Goal: Task Accomplishment & Management: Complete application form

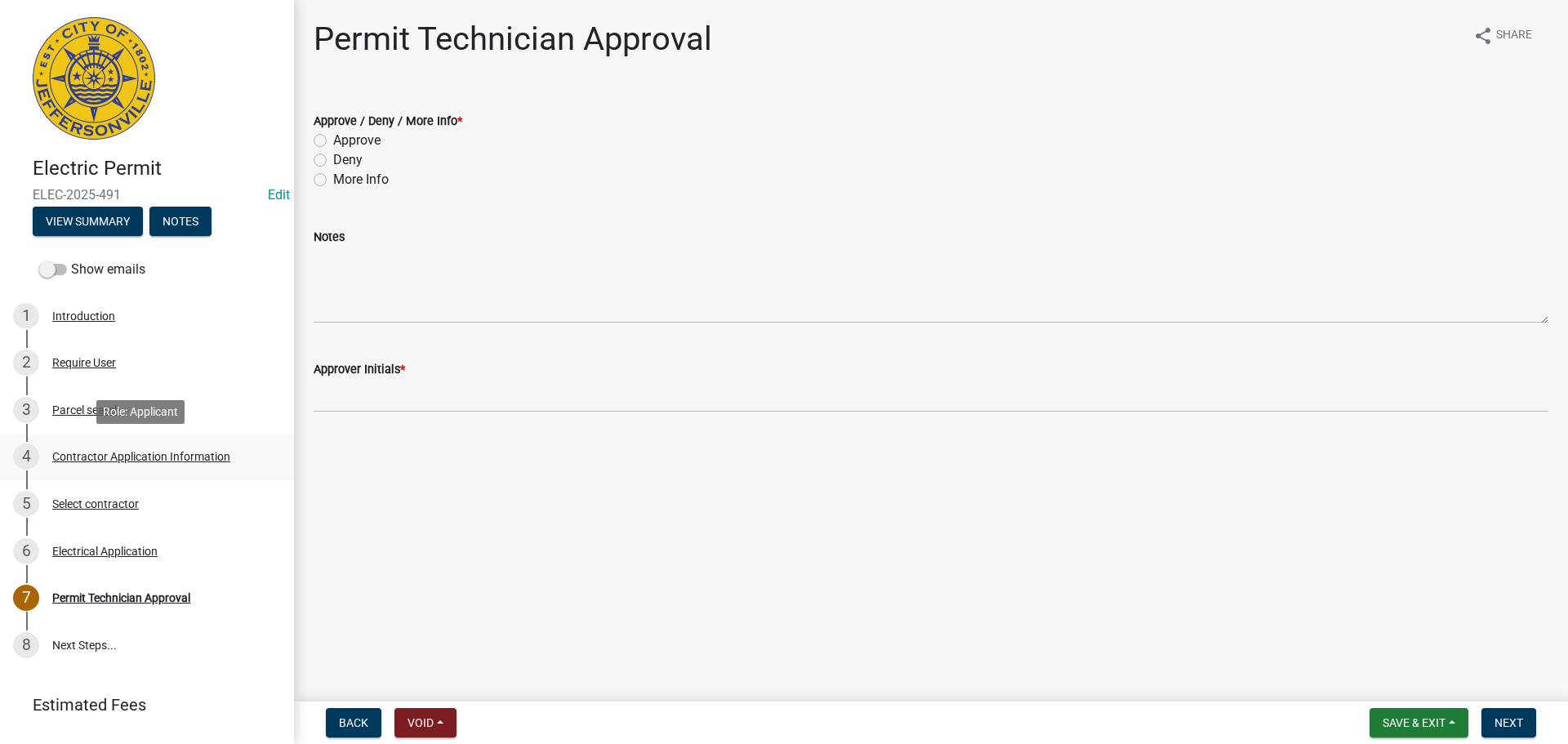
click at [115, 459] on div "Contractor Application Information" at bounding box center [141, 457] width 178 height 12
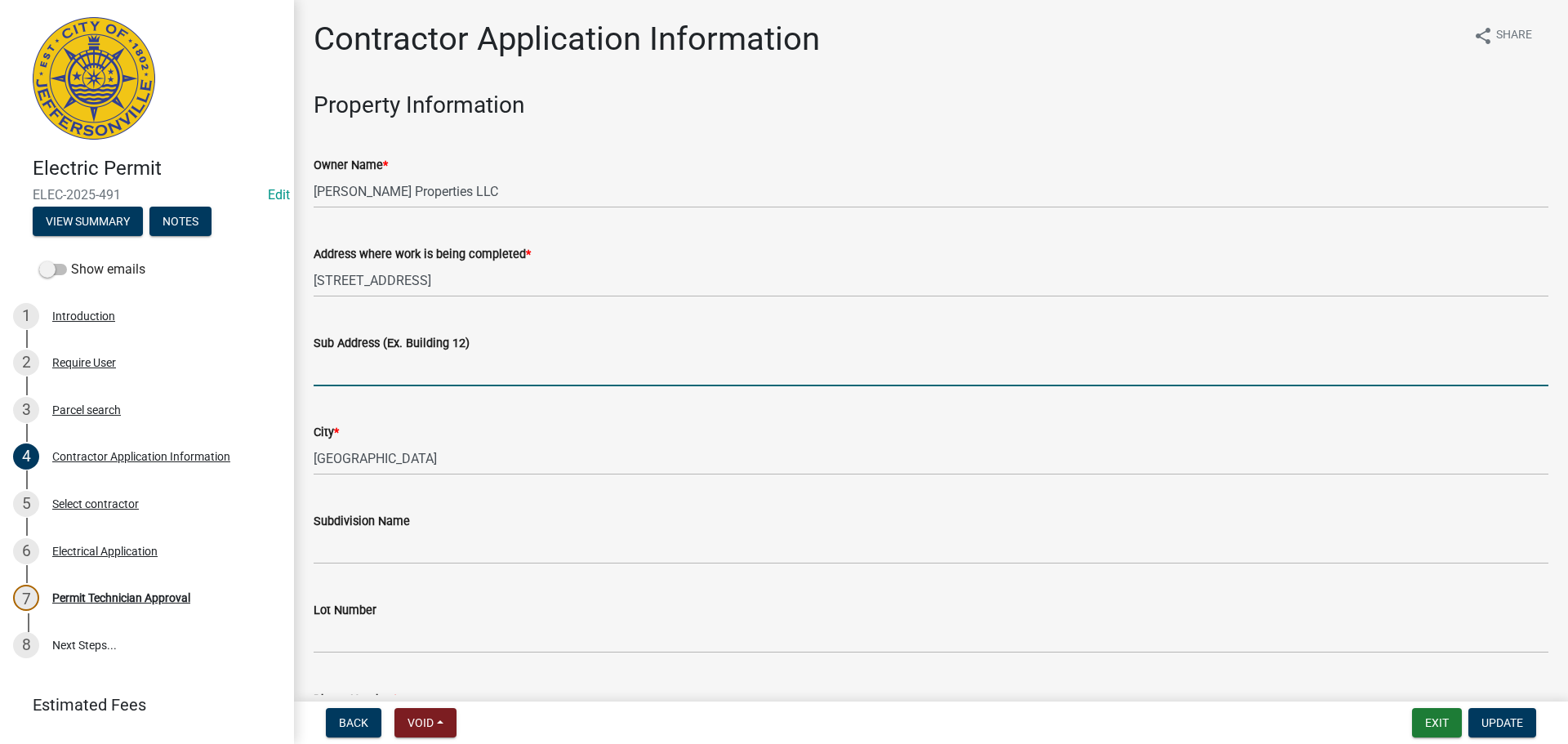
click at [446, 372] on input "Sub Address (Ex. Building 12)" at bounding box center [931, 370] width 1235 height 33
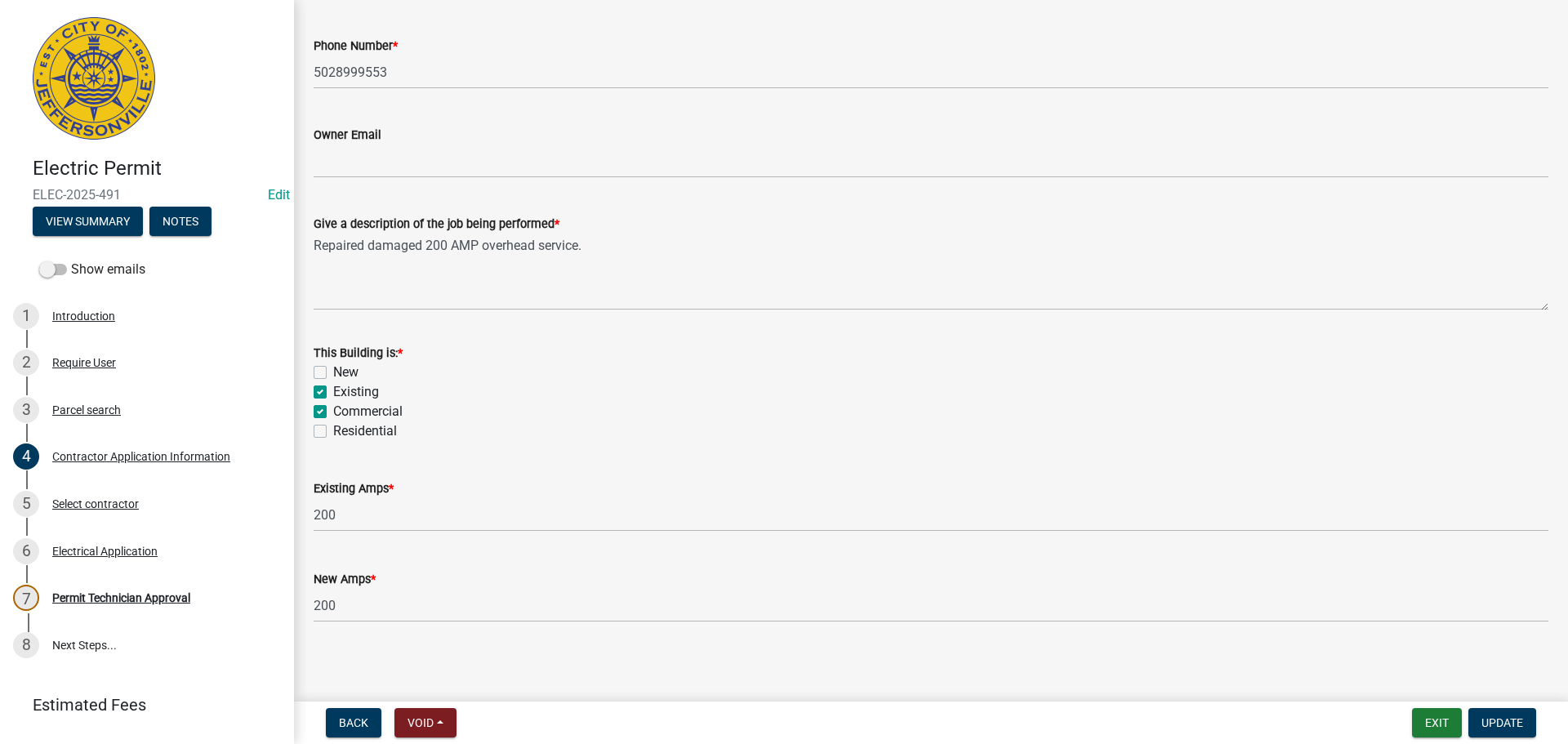
scroll to position [659, 0]
type input "5508 Hamburg Pike"
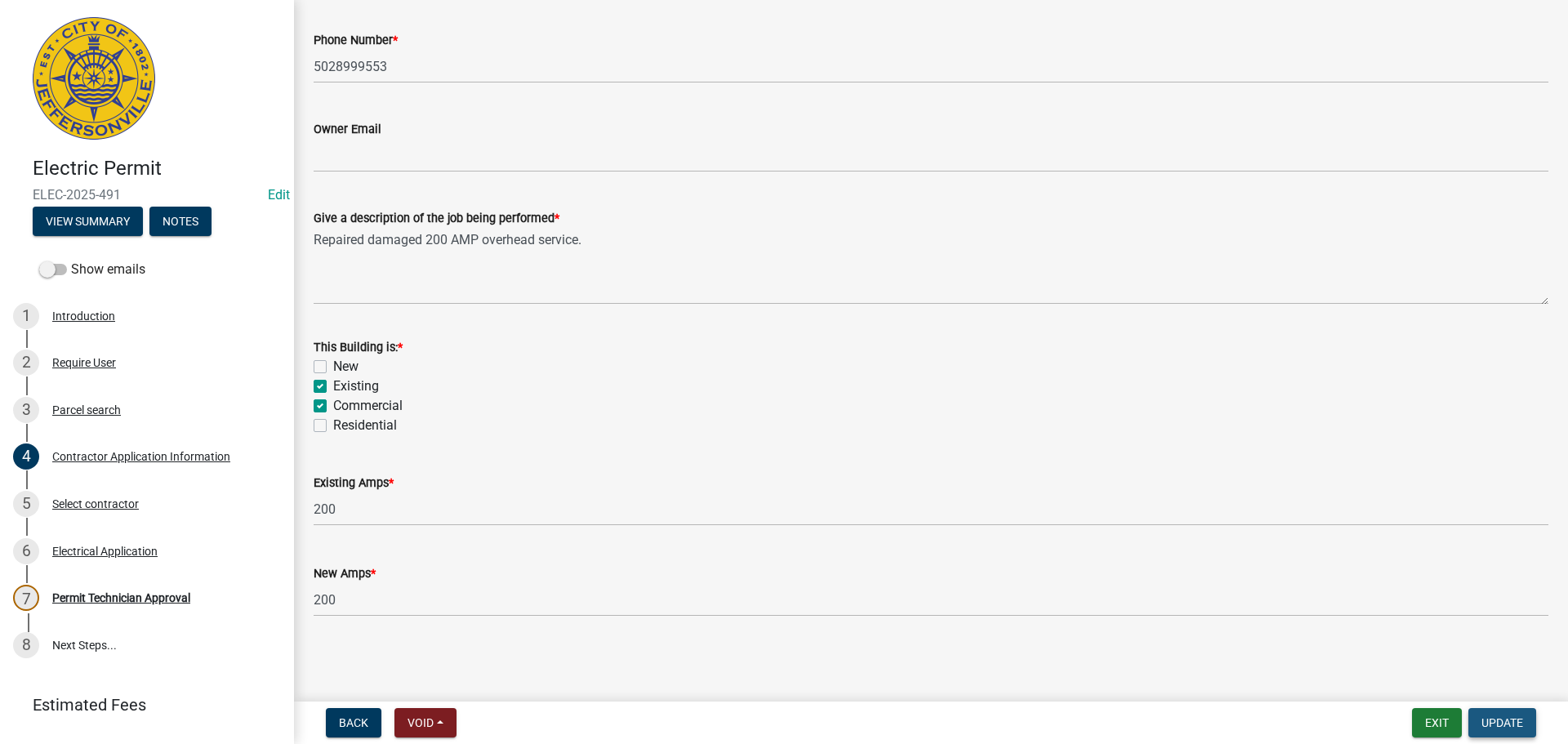
click at [1479, 719] on button "Update" at bounding box center [1502, 722] width 68 height 29
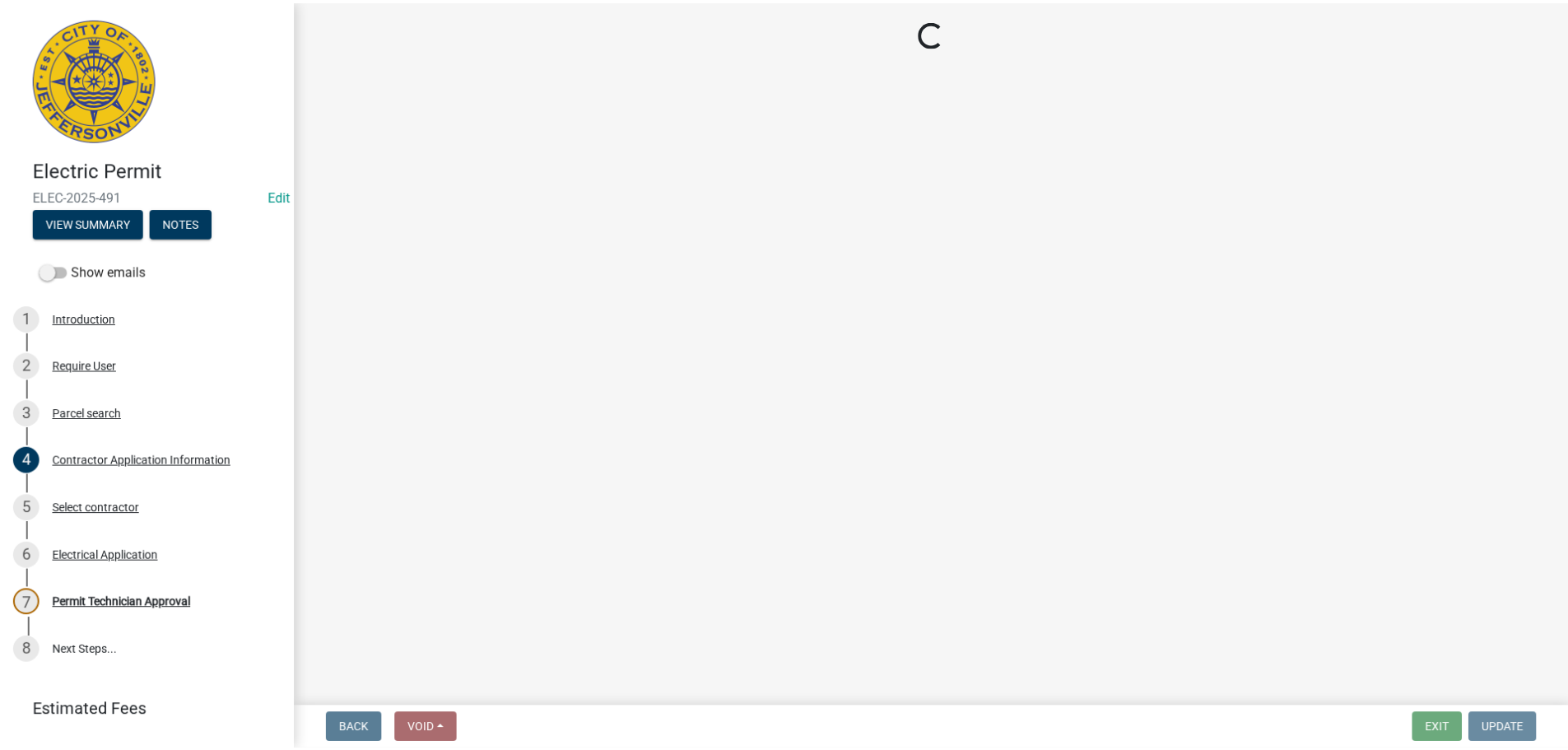
scroll to position [0, 0]
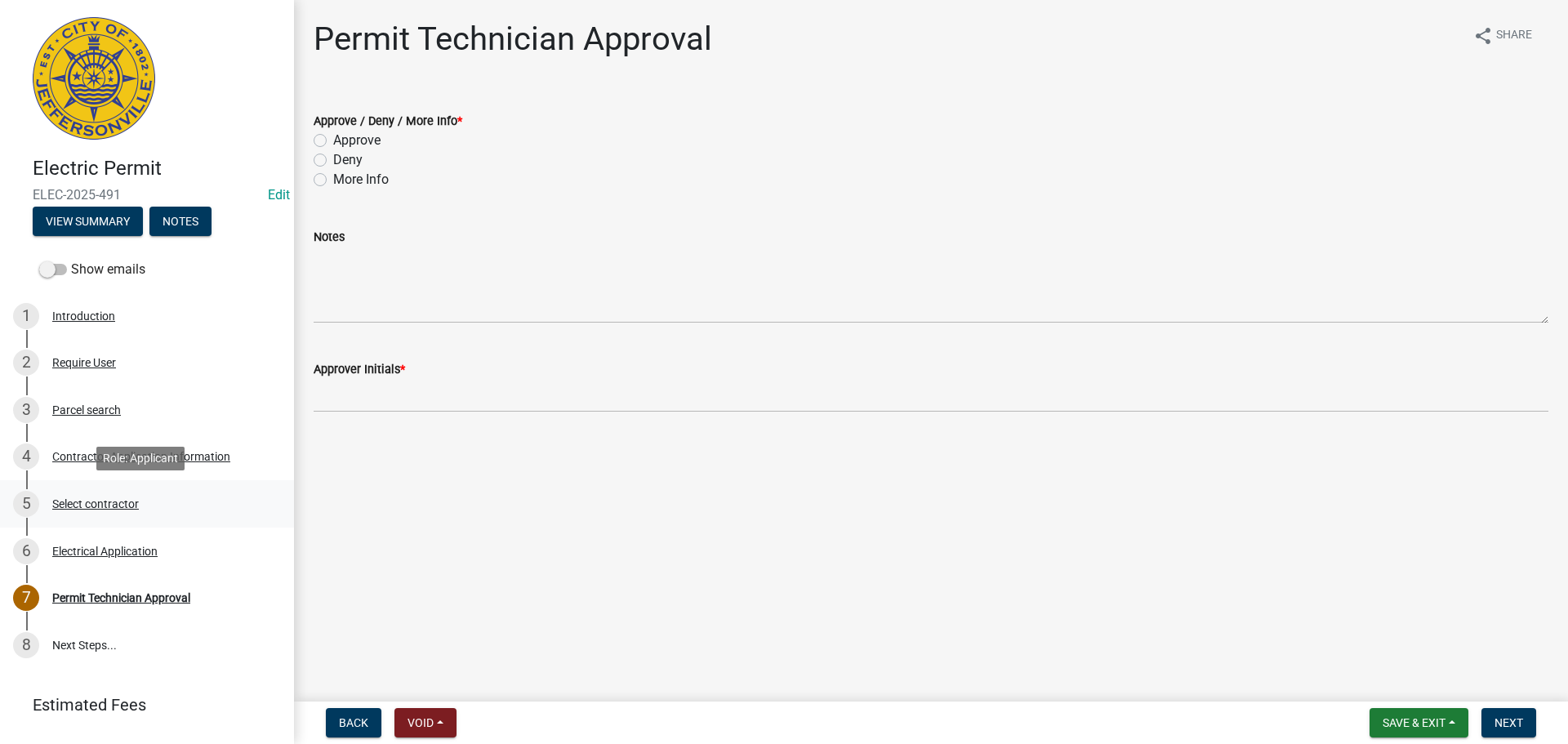
click at [111, 508] on div "Select contractor" at bounding box center [95, 504] width 86 height 12
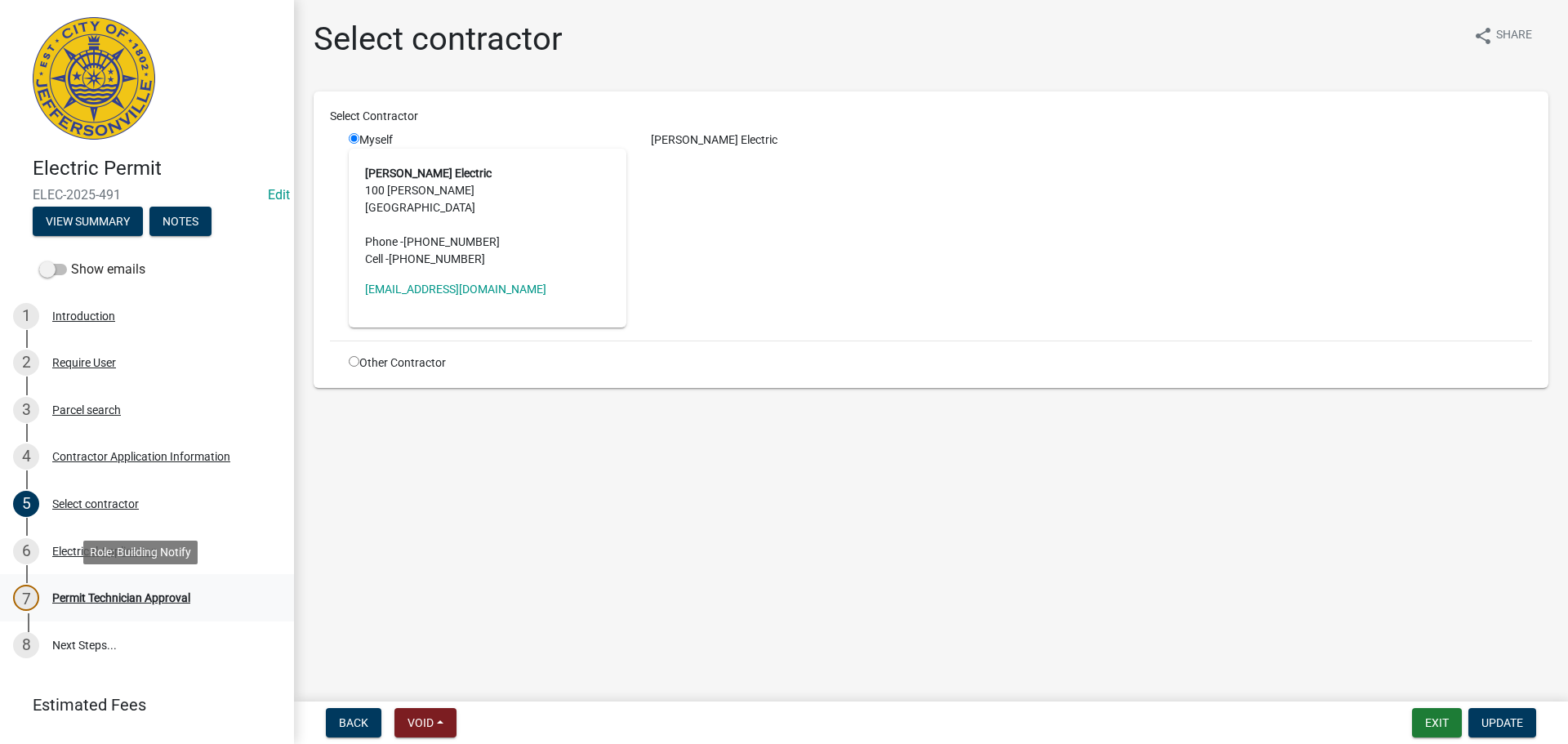
click at [115, 597] on div "Permit Technician Approval" at bounding box center [120, 598] width 138 height 12
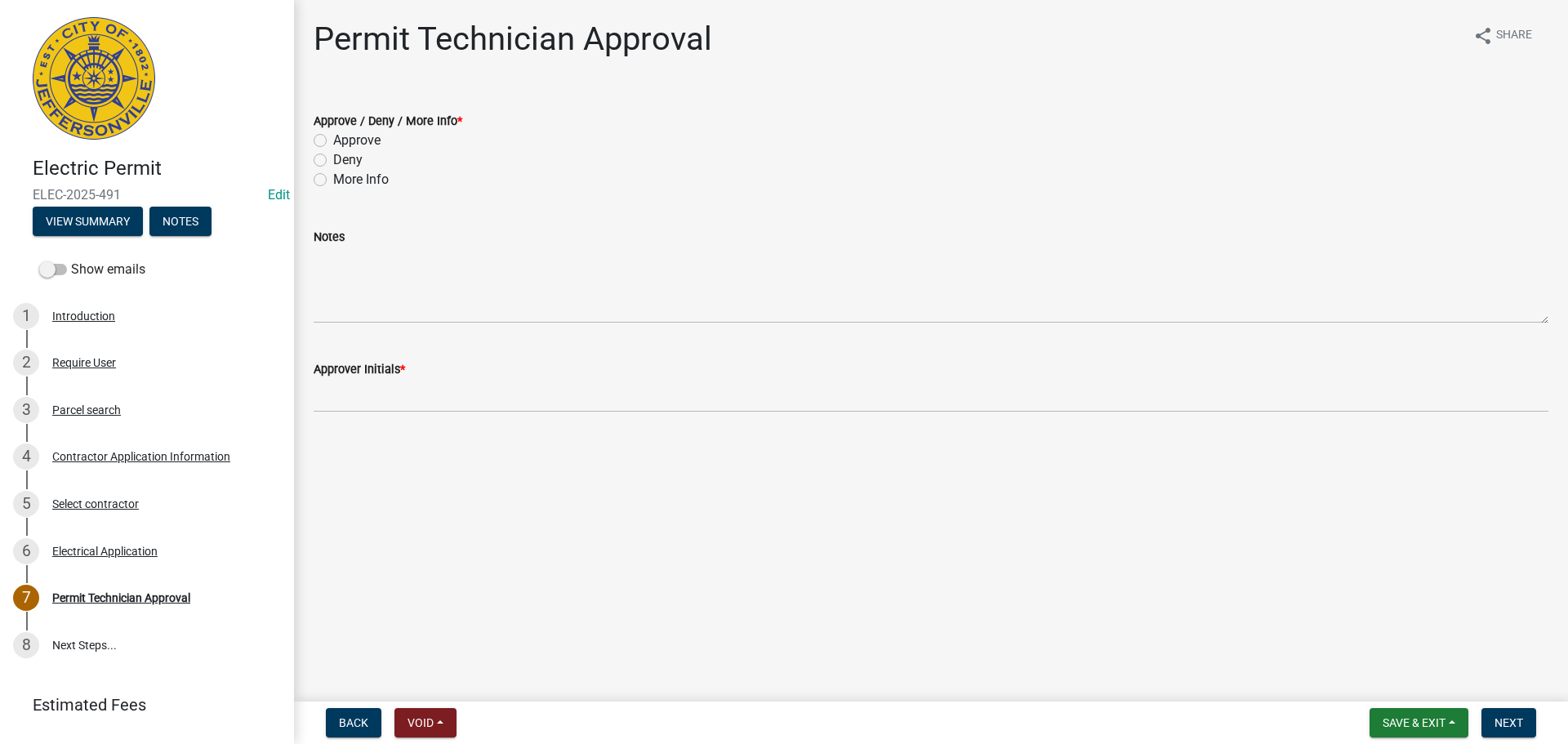
click at [361, 145] on label "Approve" at bounding box center [356, 140] width 48 height 19
click at [344, 141] on input "Approve" at bounding box center [338, 136] width 11 height 11
radio input "true"
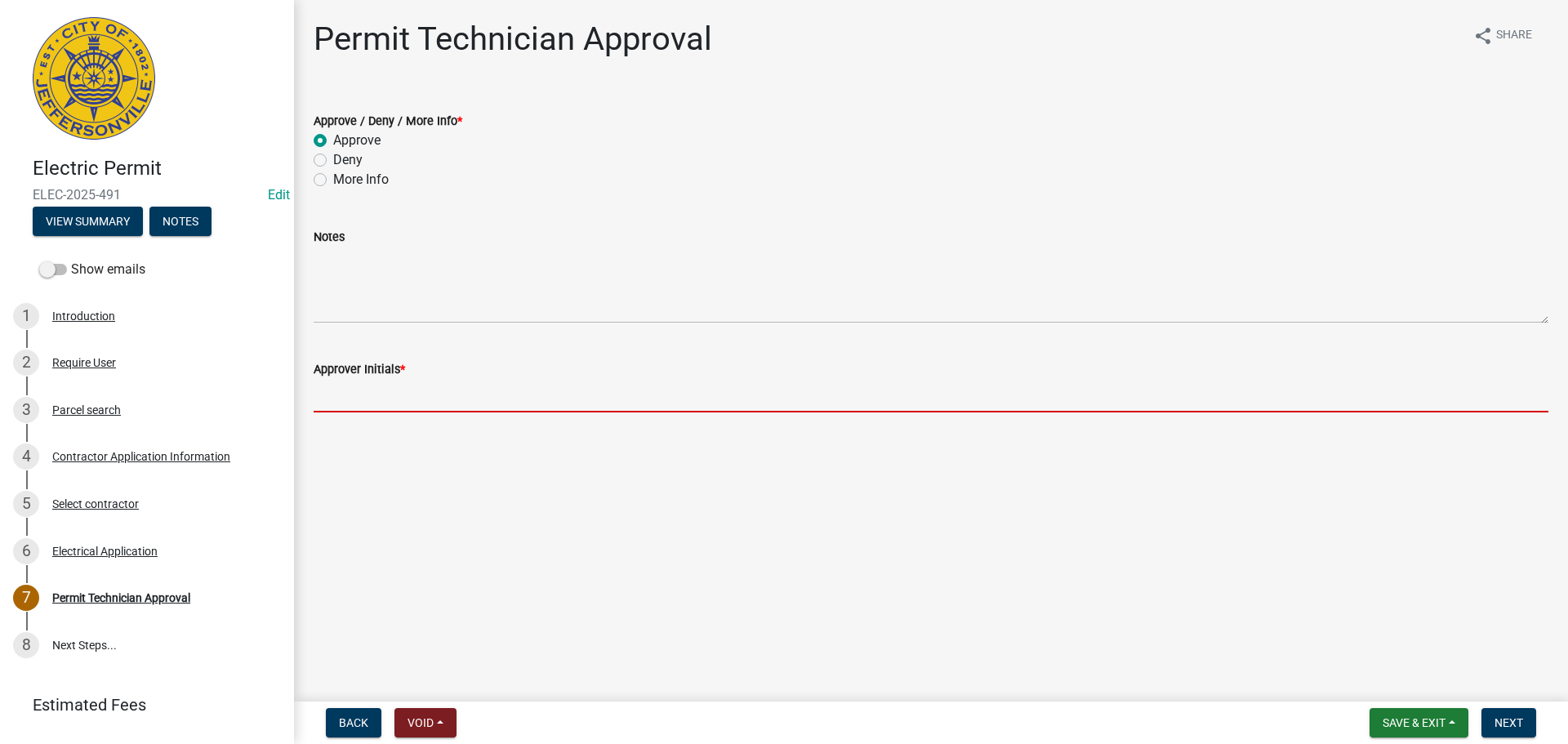
click at [390, 391] on input "Approver Initials *" at bounding box center [931, 396] width 1235 height 33
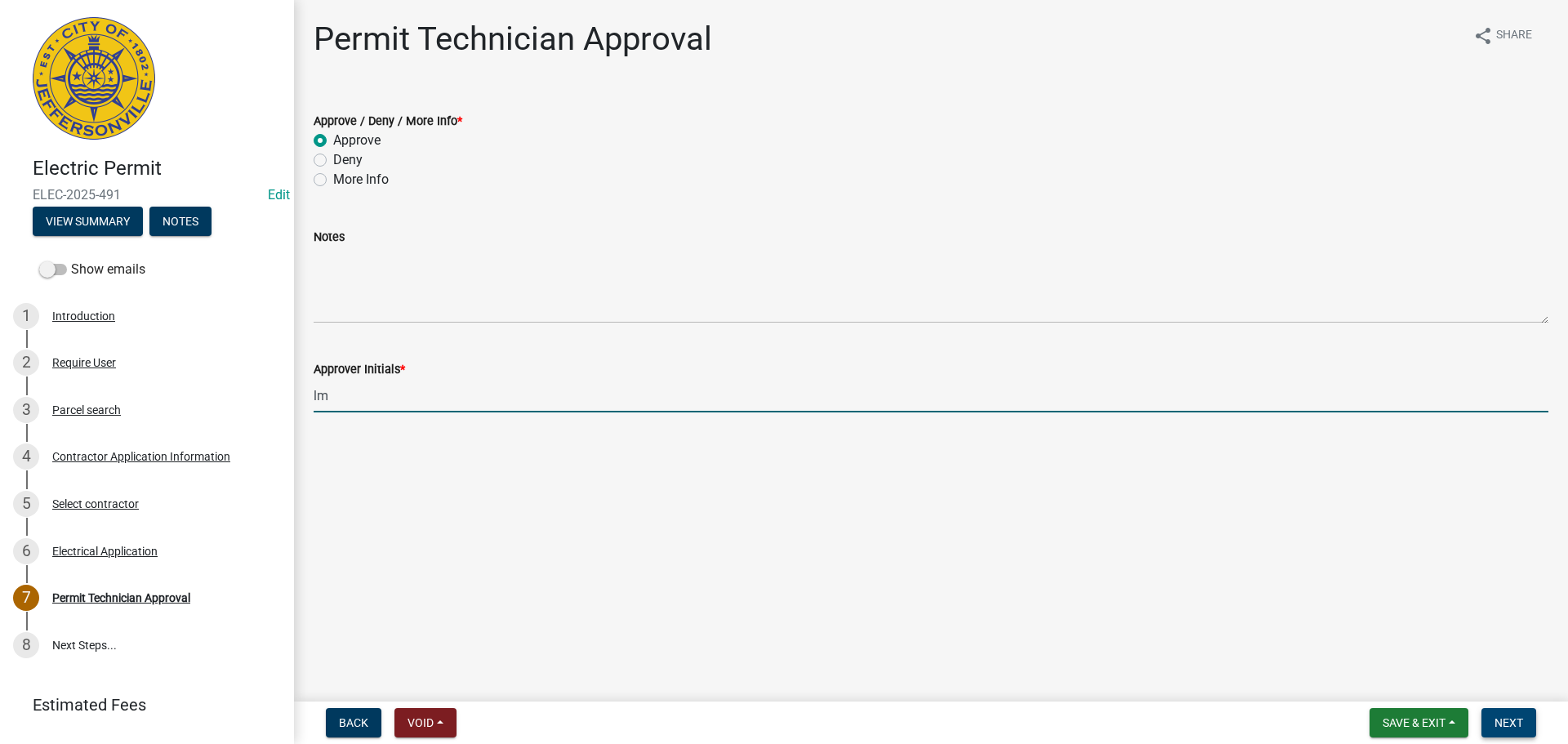
type input "lm"
click at [1505, 729] on span "Next" at bounding box center [1509, 723] width 28 height 13
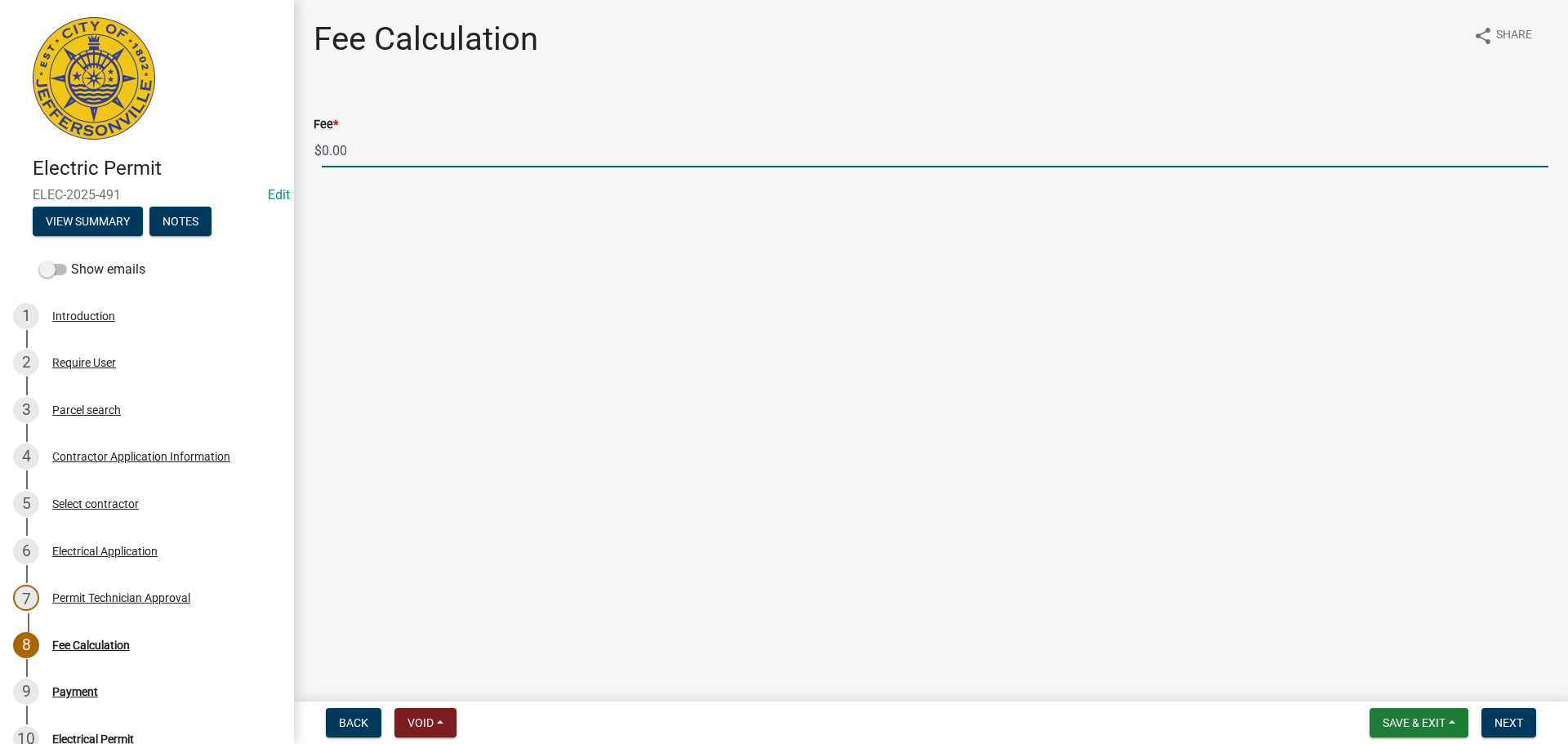
drag, startPoint x: 331, startPoint y: 145, endPoint x: 262, endPoint y: 146, distance: 69.0
click at [262, 146] on div "Electric Permit ELEC-2025-491 Edit View Summary Notes Show emails 1 Introductio…" at bounding box center [784, 372] width 1568 height 744
type input "85.00"
click at [1518, 727] on span "Next" at bounding box center [1509, 723] width 28 height 13
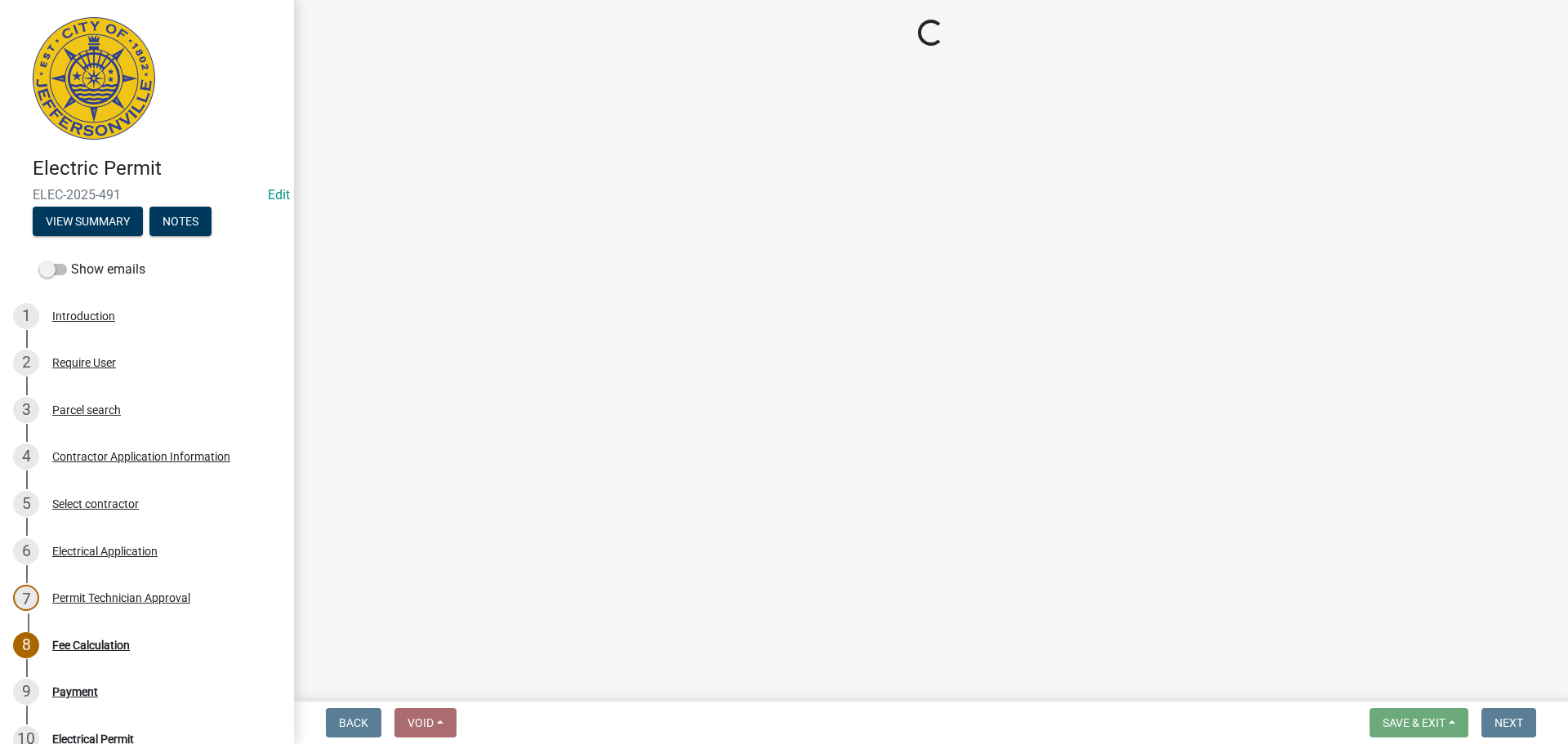
select select "3: 3"
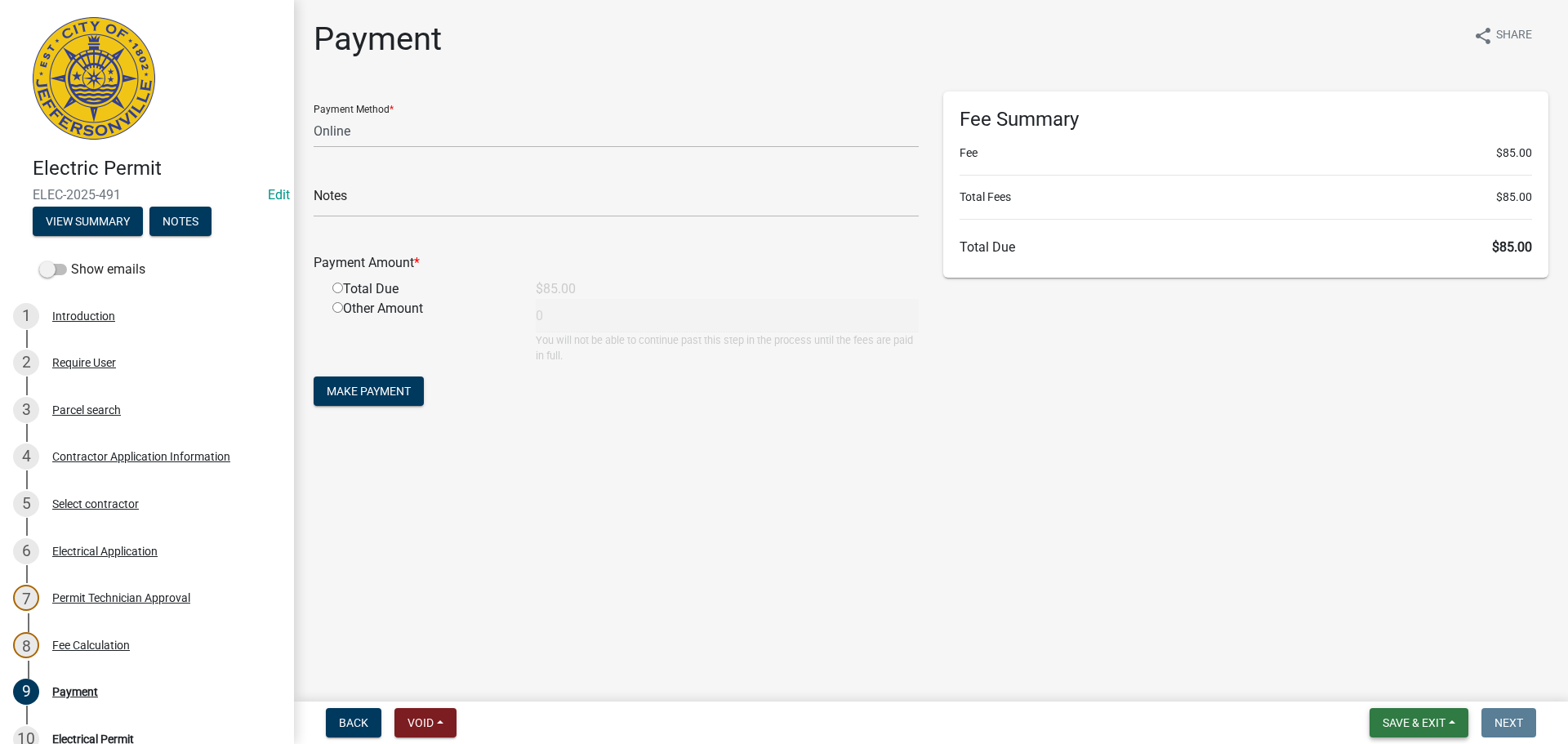
click at [1406, 716] on span "Save & Exit" at bounding box center [1413, 723] width 63 height 13
click at [1406, 689] on button "Save & Exit" at bounding box center [1402, 680] width 131 height 39
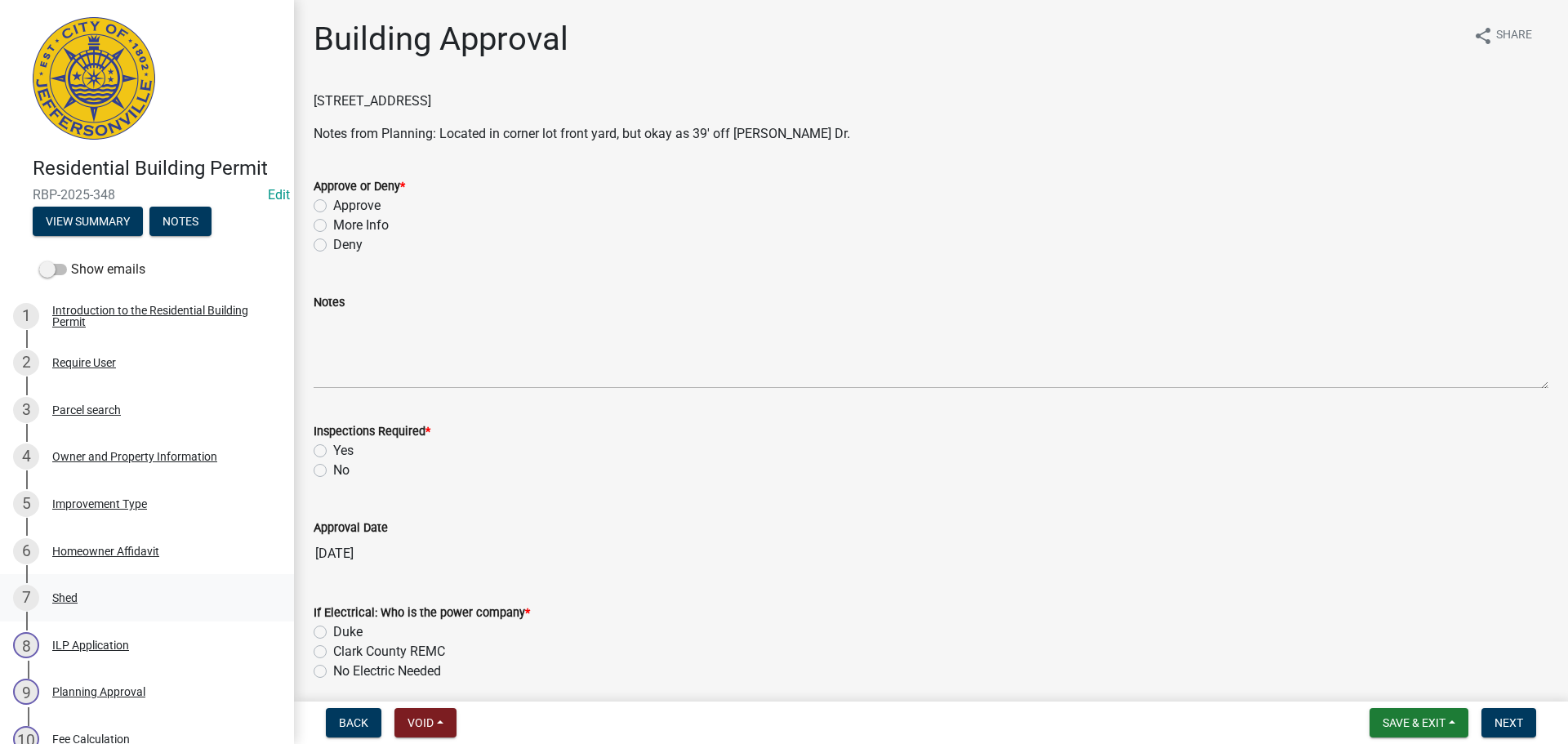
click at [66, 592] on div "Shed" at bounding box center [64, 598] width 25 height 12
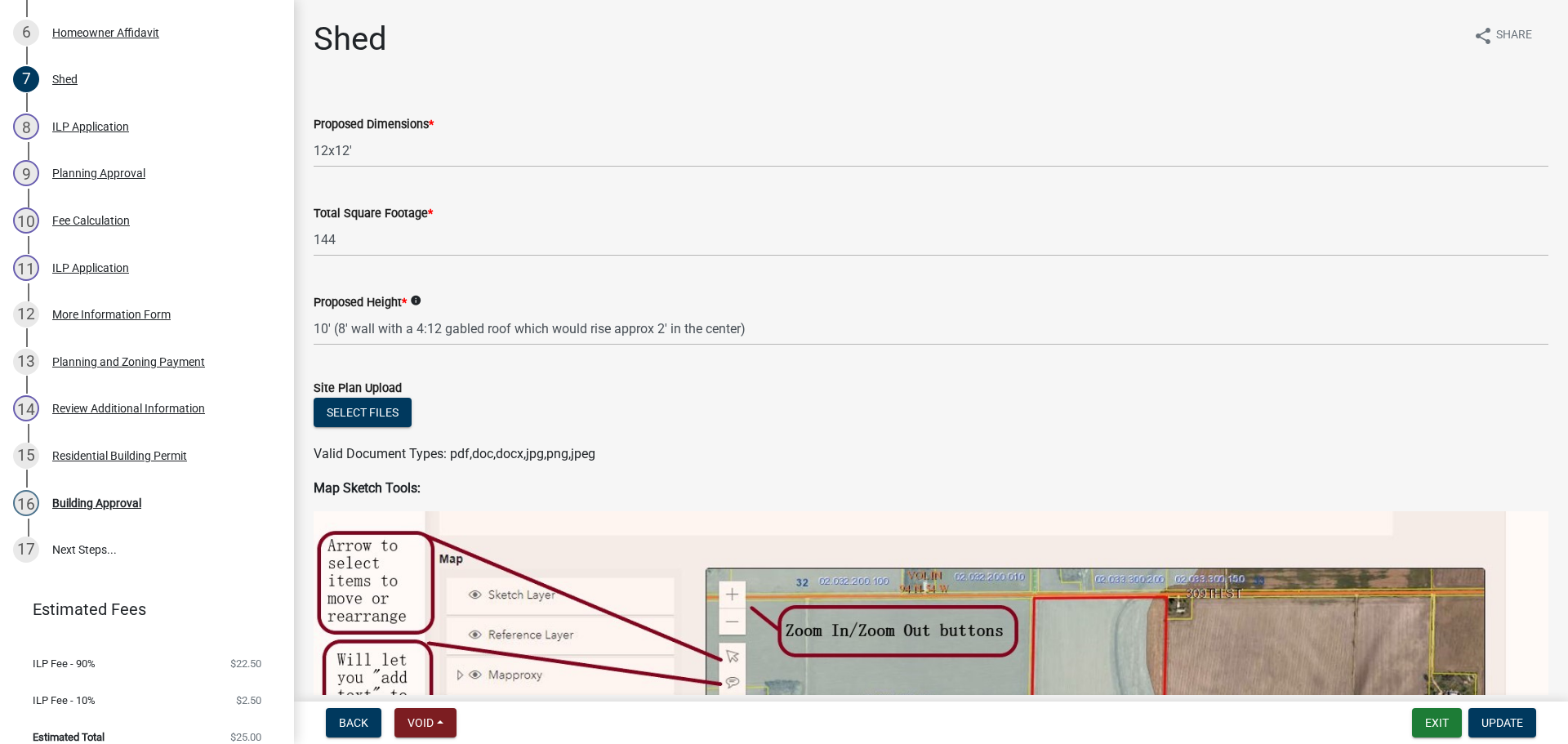
scroll to position [536, 0]
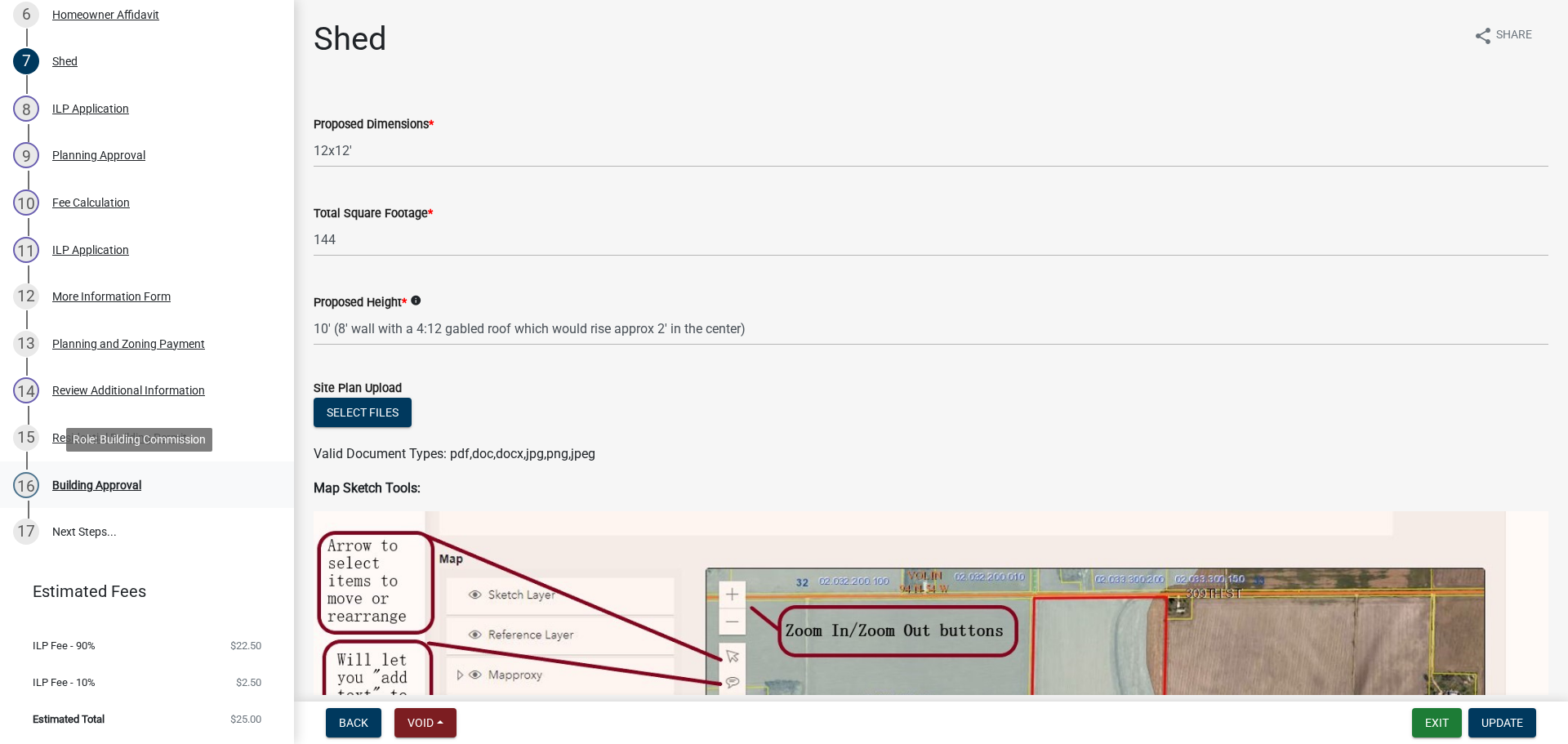
click at [64, 482] on div "Building Approval" at bounding box center [96, 485] width 89 height 12
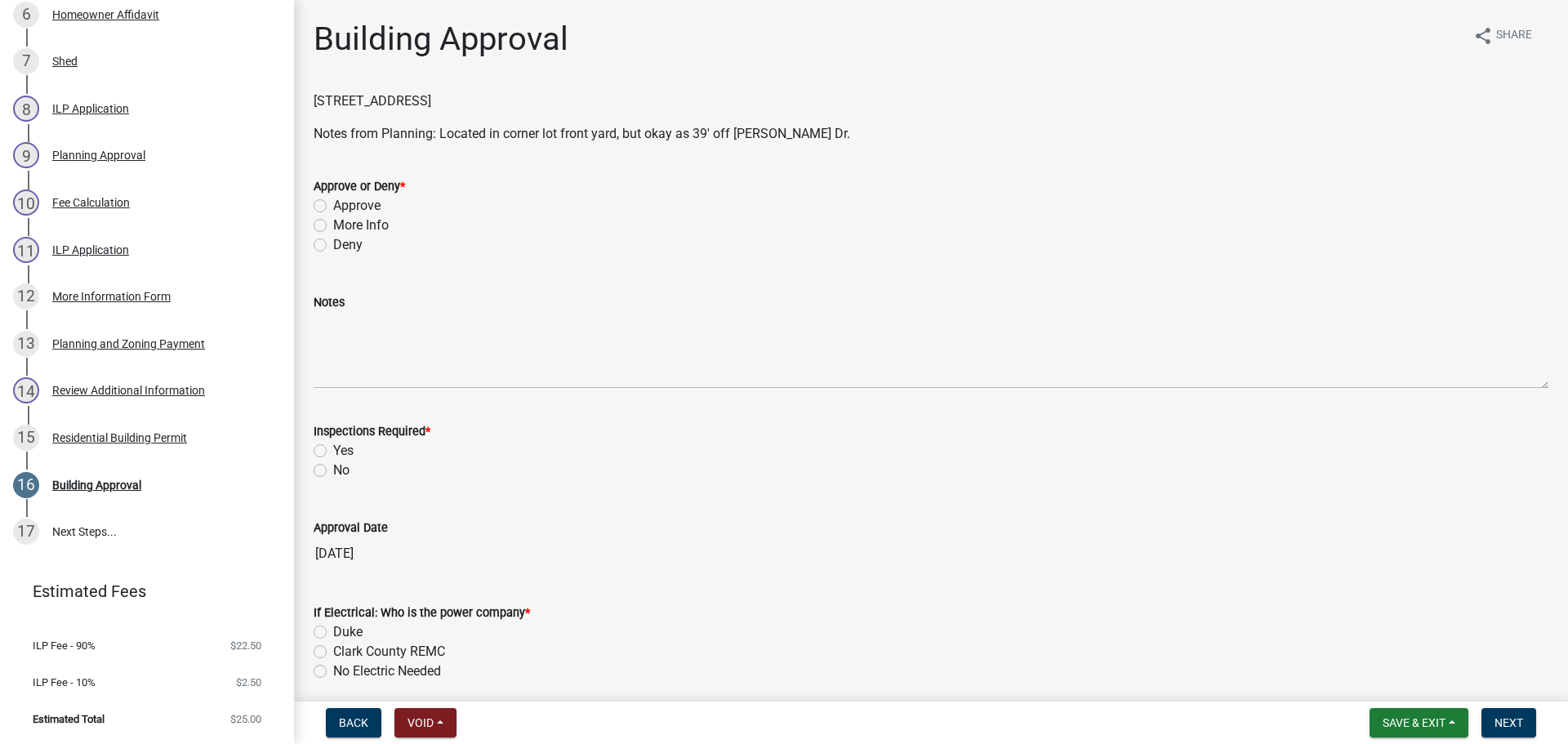
click at [356, 205] on label "Approve" at bounding box center [356, 205] width 48 height 19
click at [344, 205] on input "Approve" at bounding box center [338, 201] width 11 height 11
radio input "true"
click at [350, 457] on label "Yes" at bounding box center [343, 450] width 20 height 19
click at [344, 452] on input "Yes" at bounding box center [338, 446] width 11 height 11
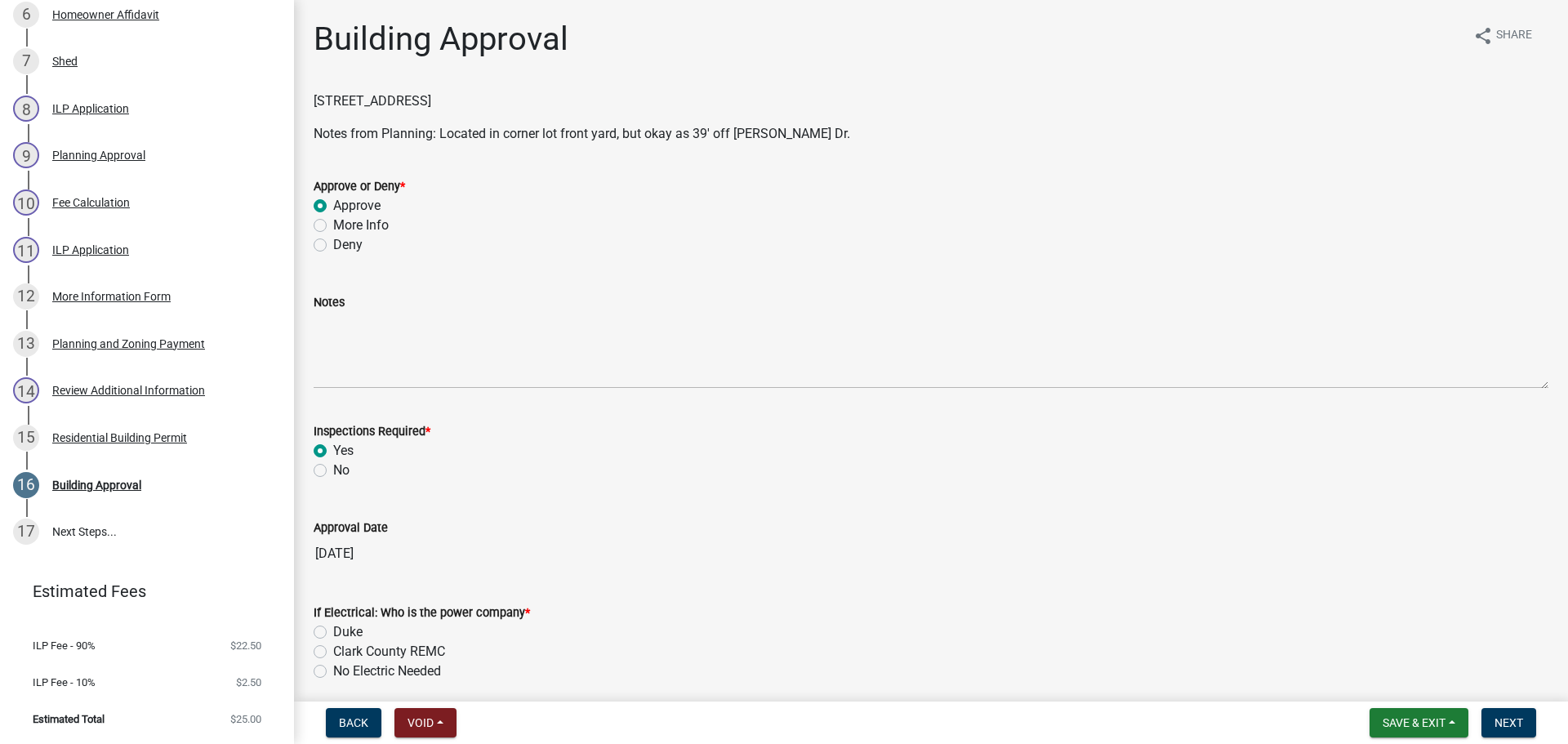
radio input "true"
click at [344, 668] on label "No Electric Needed" at bounding box center [387, 670] width 108 height 19
click at [344, 668] on input "No Electric Needed" at bounding box center [338, 666] width 11 height 11
radio input "true"
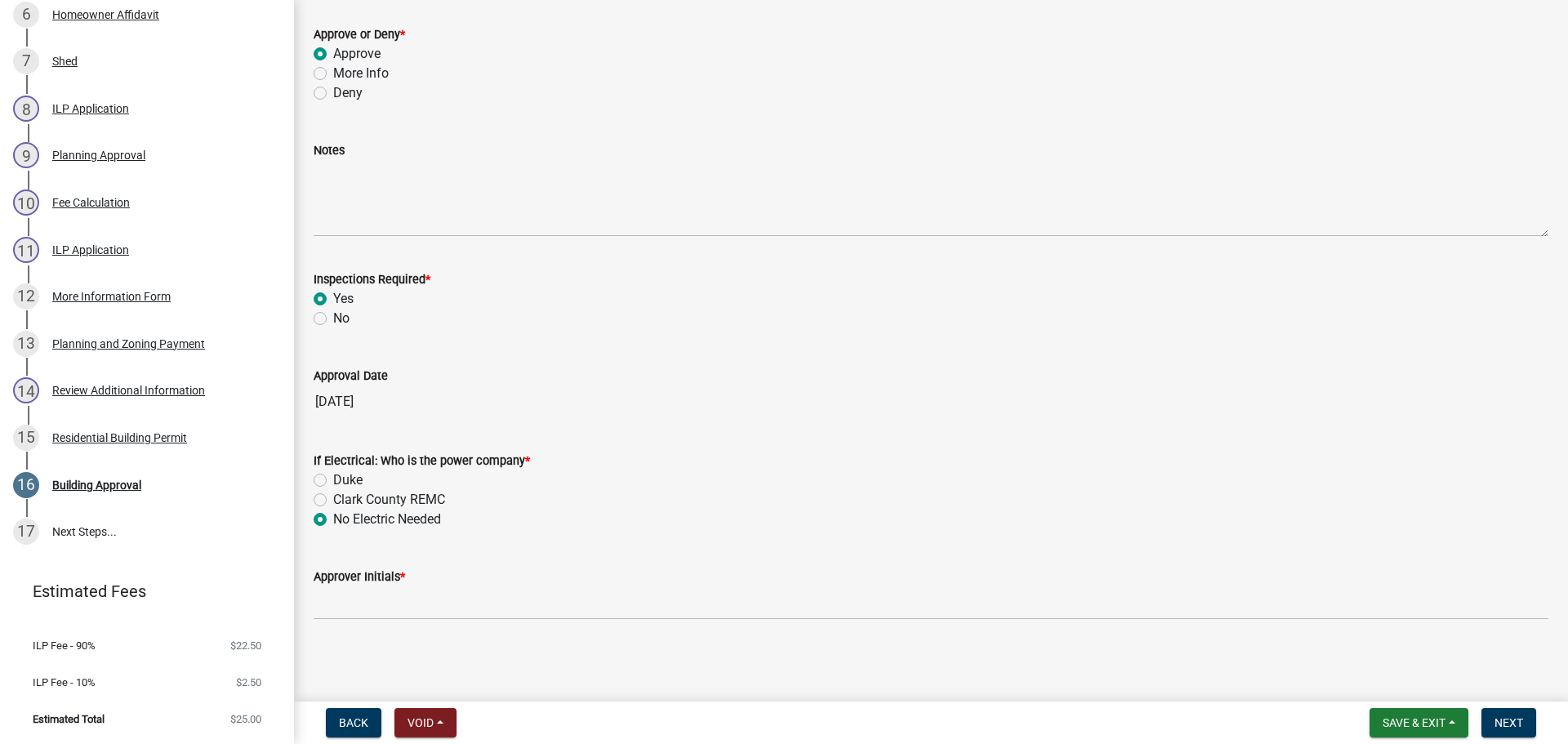
scroll to position [153, 0]
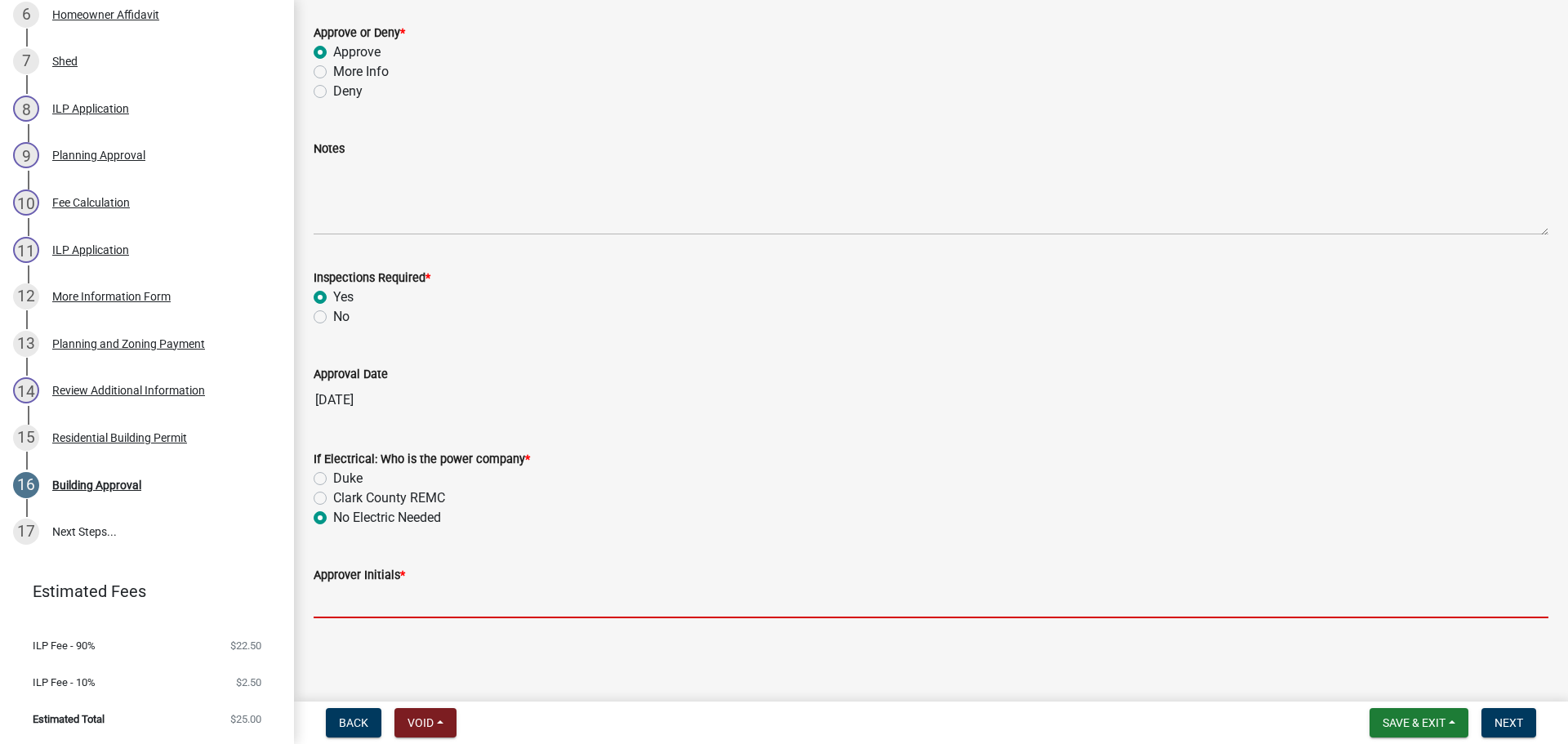
click at [359, 605] on input "Approver Initials *" at bounding box center [931, 602] width 1235 height 33
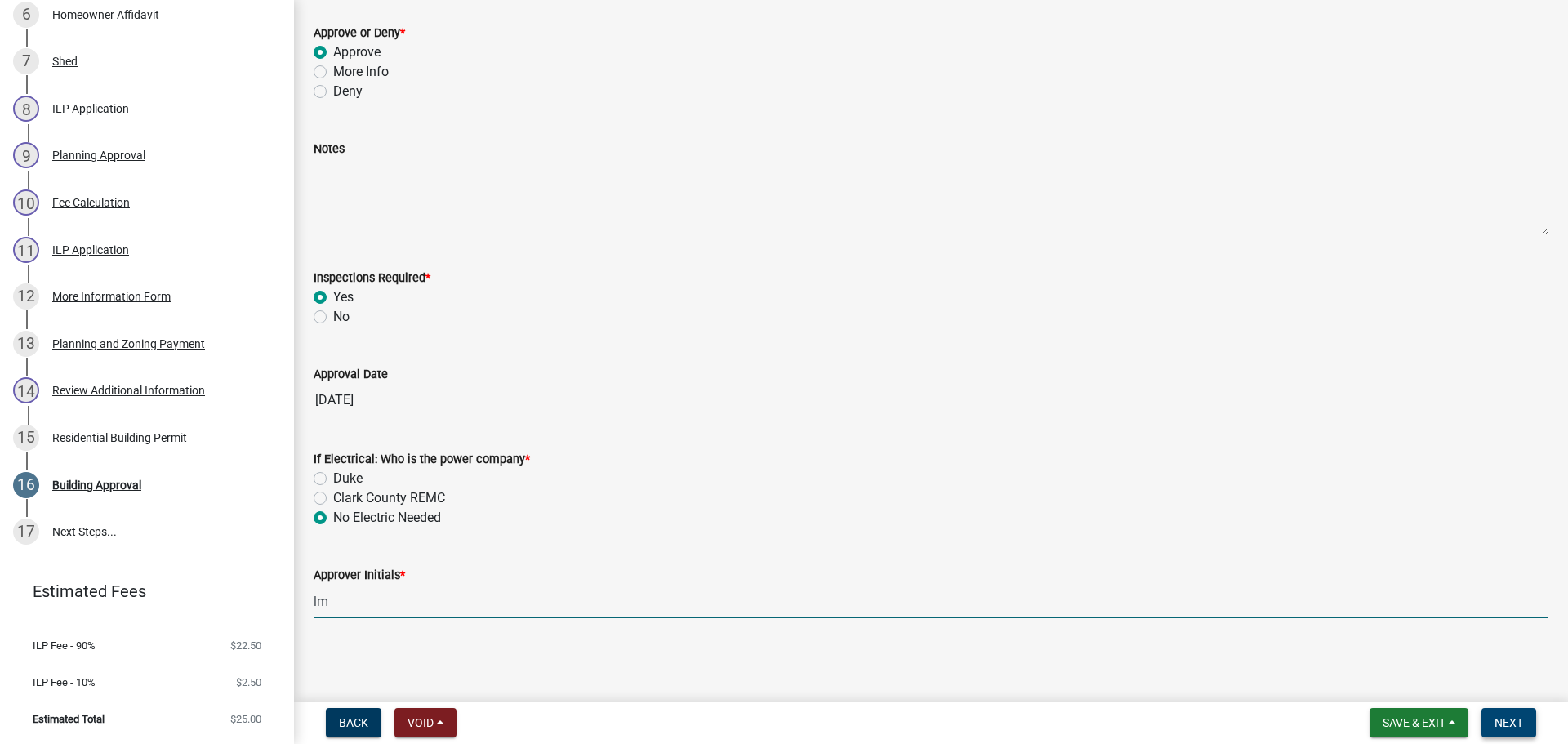
type input "lm"
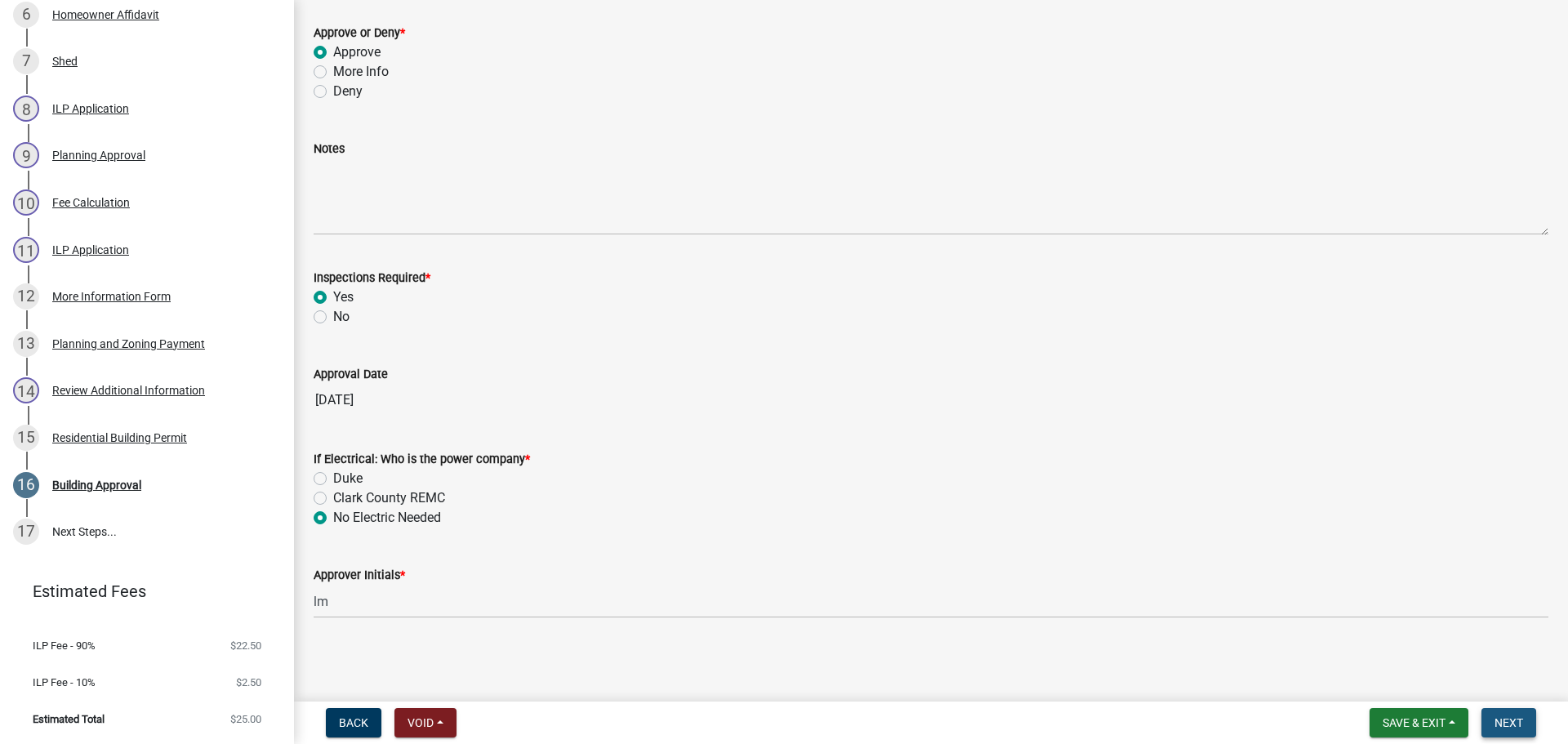
click at [1509, 718] on span "Next" at bounding box center [1509, 723] width 28 height 13
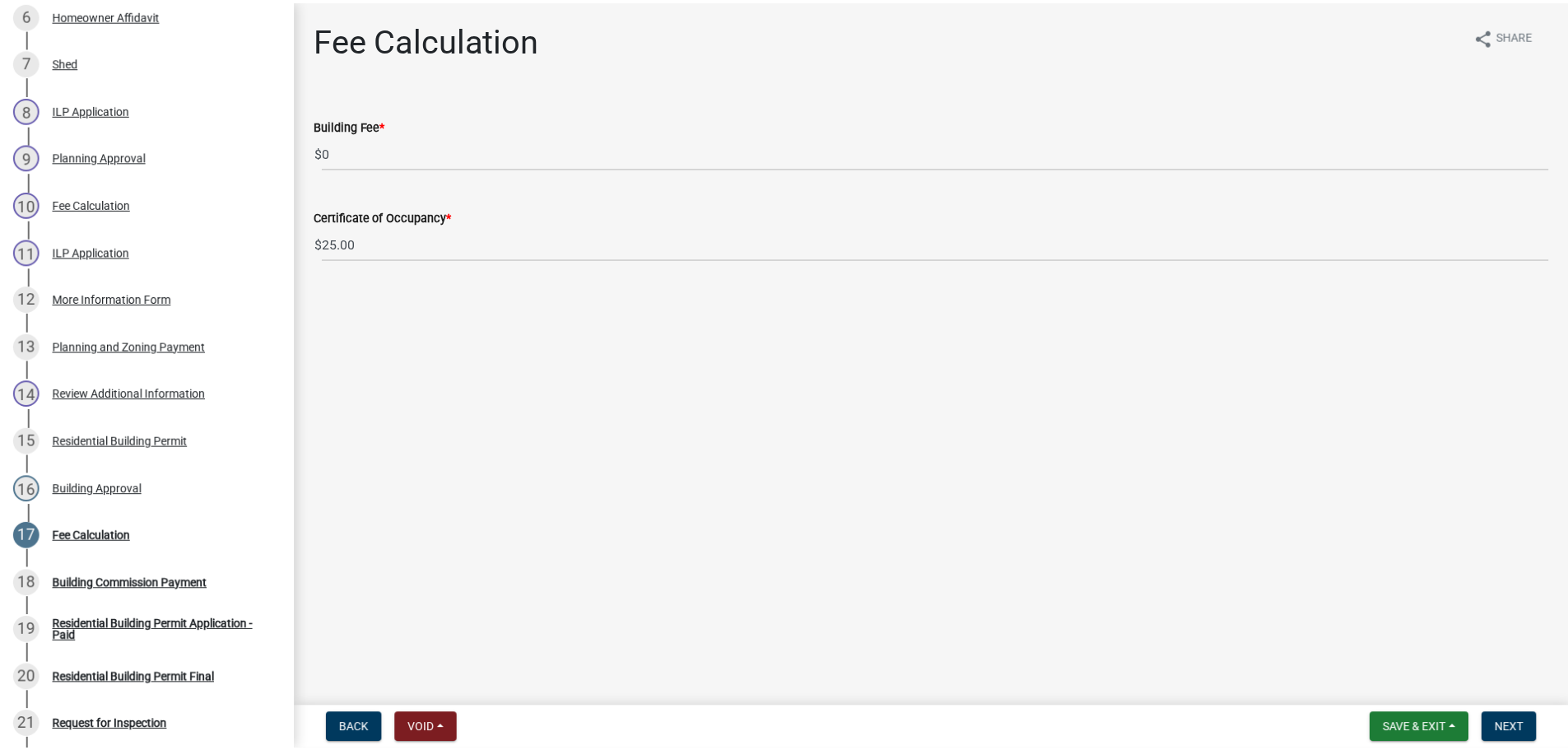
scroll to position [872, 0]
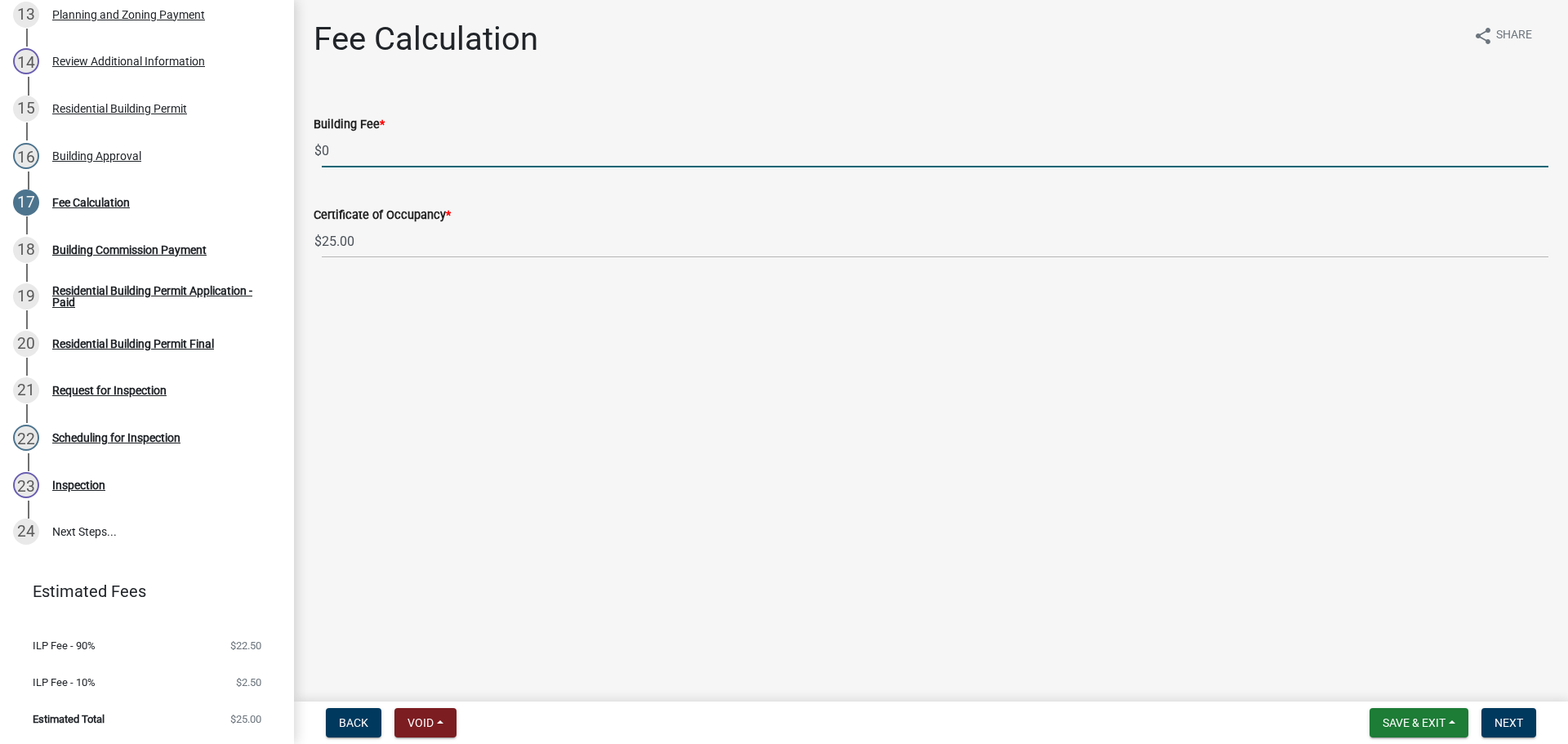
drag, startPoint x: 379, startPoint y: 152, endPoint x: 292, endPoint y: 151, distance: 87.0
click at [292, 151] on div "Residential Building Permit RBP-2025-348 Edit View Summary Notes Show emails 1 …" at bounding box center [784, 372] width 1568 height 744
type input "35.00"
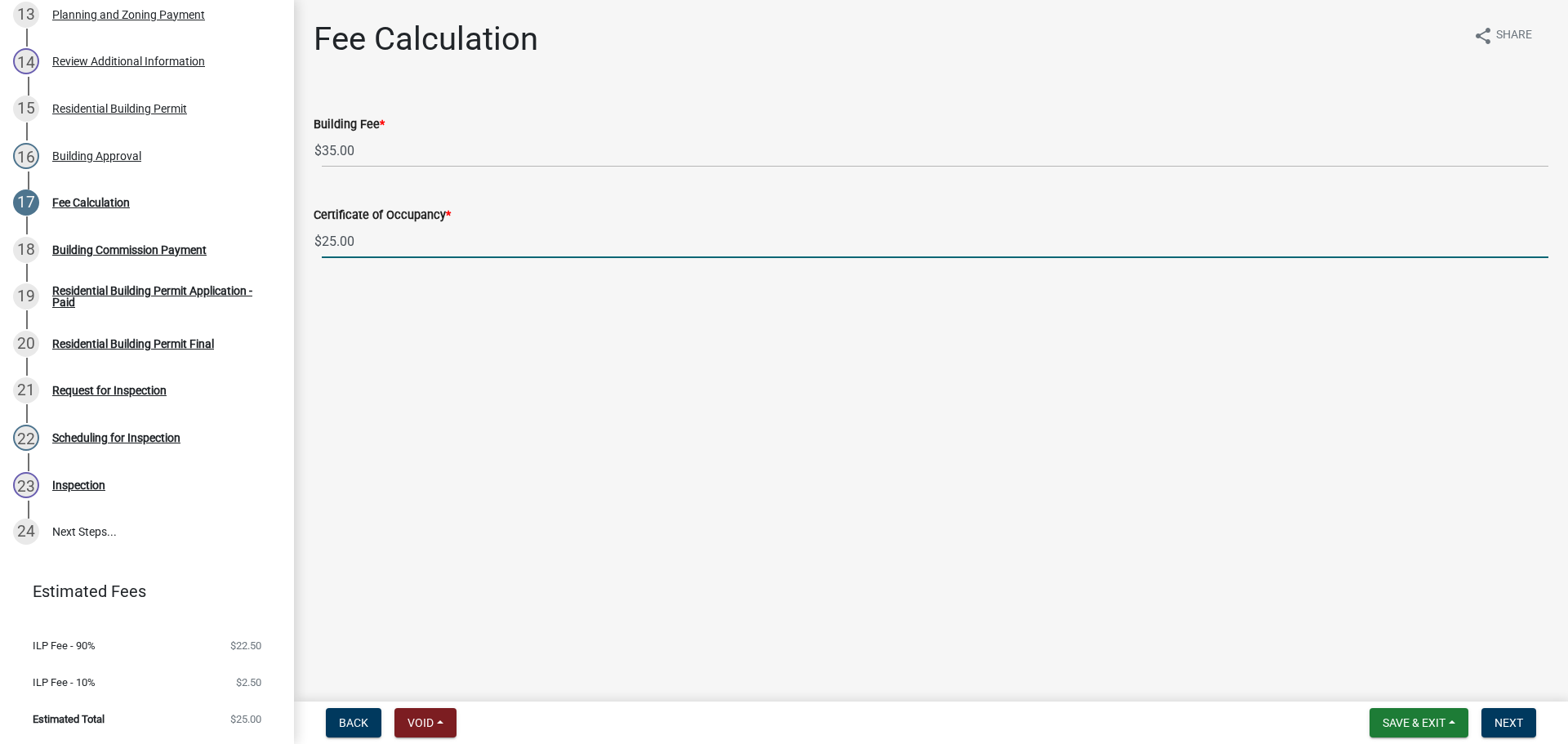
drag, startPoint x: 397, startPoint y: 232, endPoint x: 310, endPoint y: 228, distance: 87.1
click at [310, 228] on div "Certificate of Occupancy * $ 25.00" at bounding box center [930, 220] width 1259 height 76
type input "0.00"
click at [1512, 716] on span "Next" at bounding box center [1509, 723] width 28 height 13
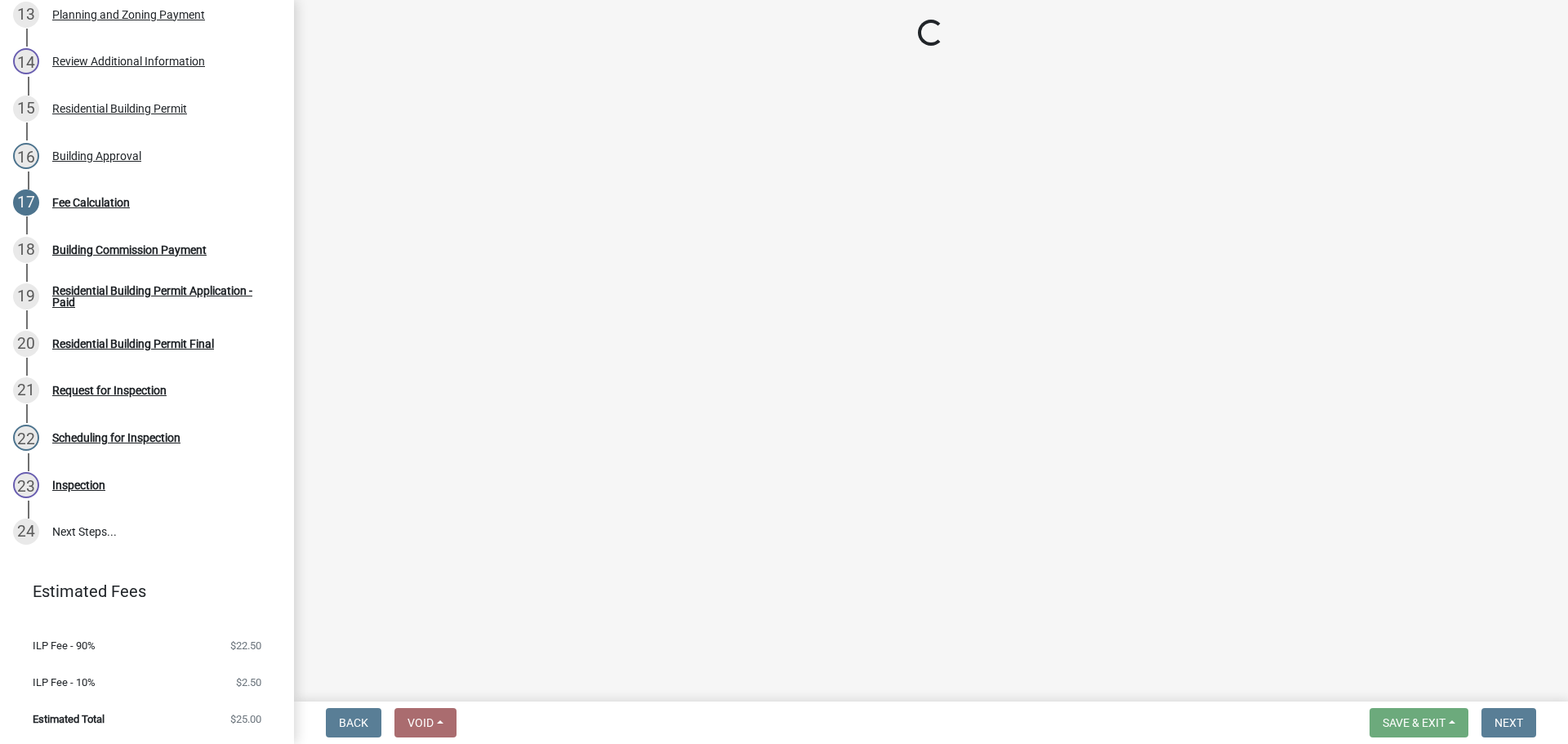
select select "3: 3"
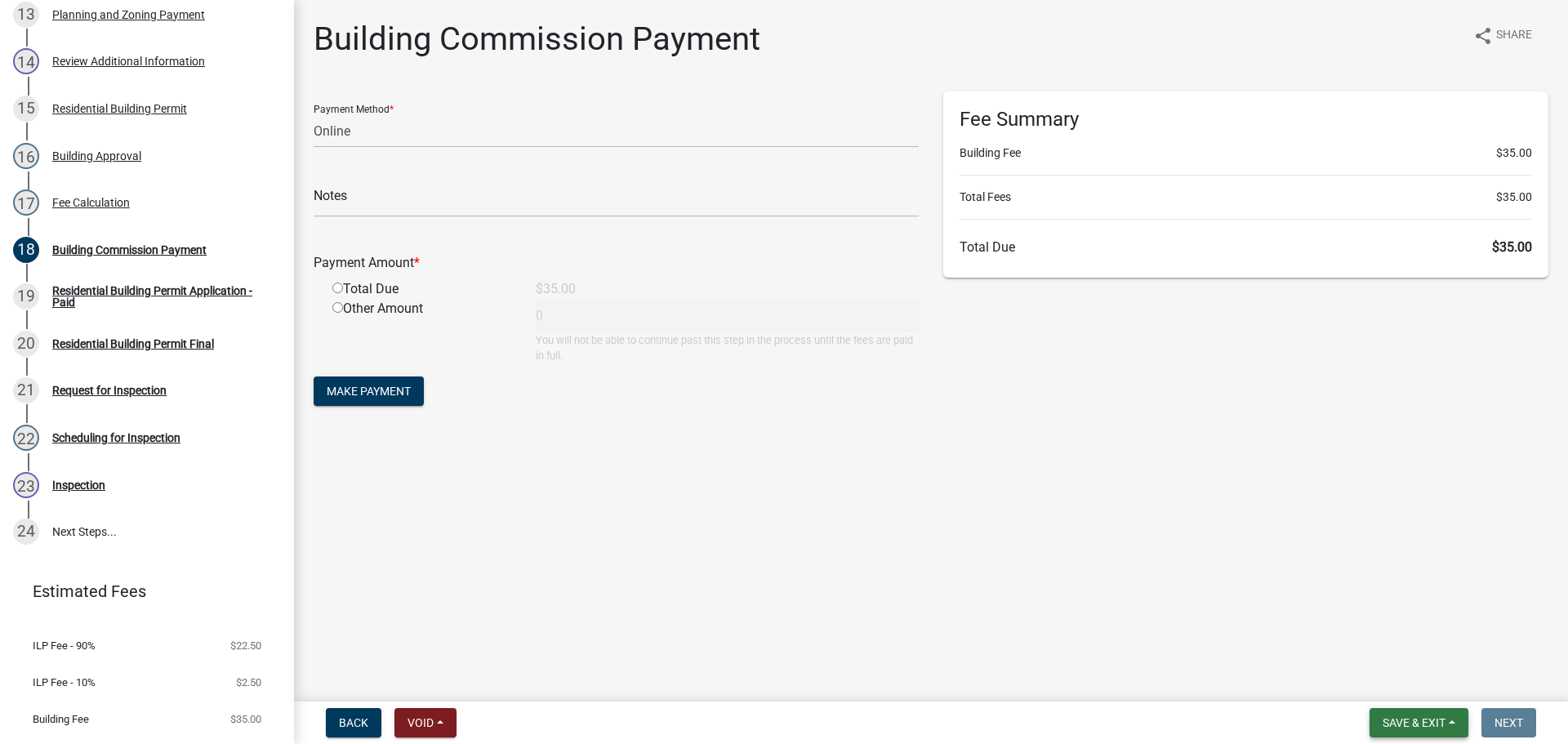
click at [1411, 717] on span "Save & Exit" at bounding box center [1413, 723] width 63 height 13
click at [1409, 676] on button "Save & Exit" at bounding box center [1402, 680] width 131 height 39
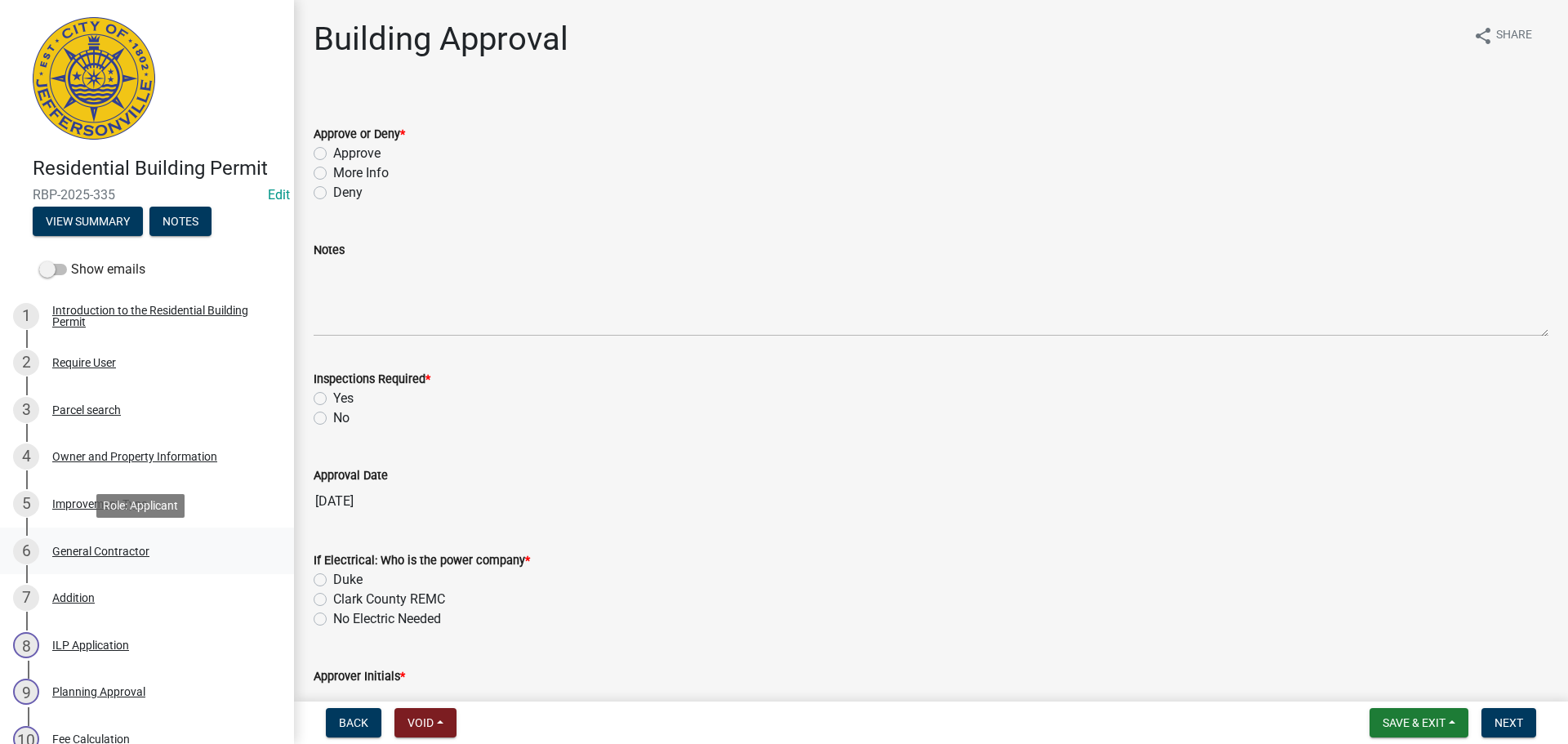
click at [75, 554] on div "General Contractor" at bounding box center [100, 552] width 97 height 12
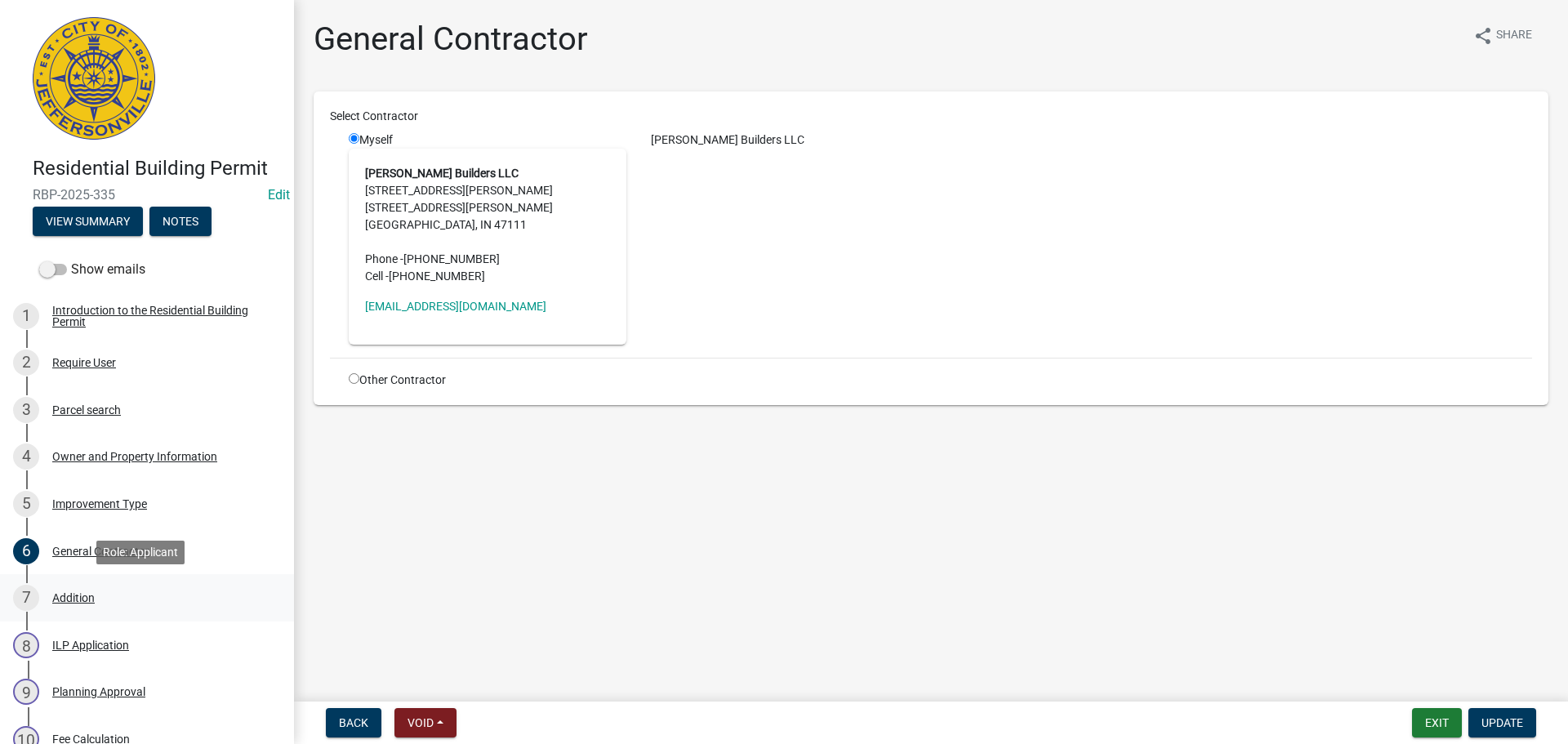
click at [73, 595] on div "Addition" at bounding box center [73, 598] width 43 height 12
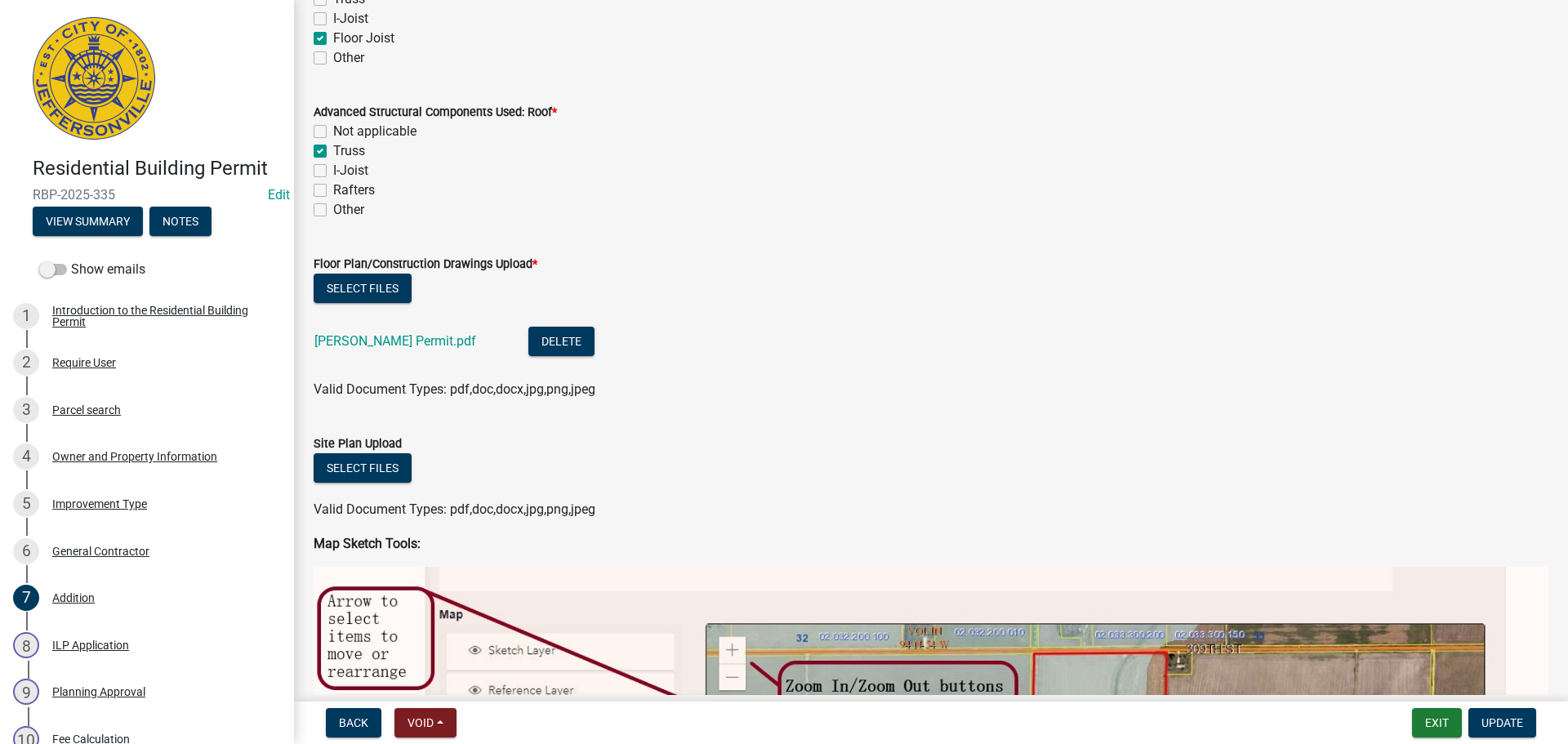
scroll to position [980, 0]
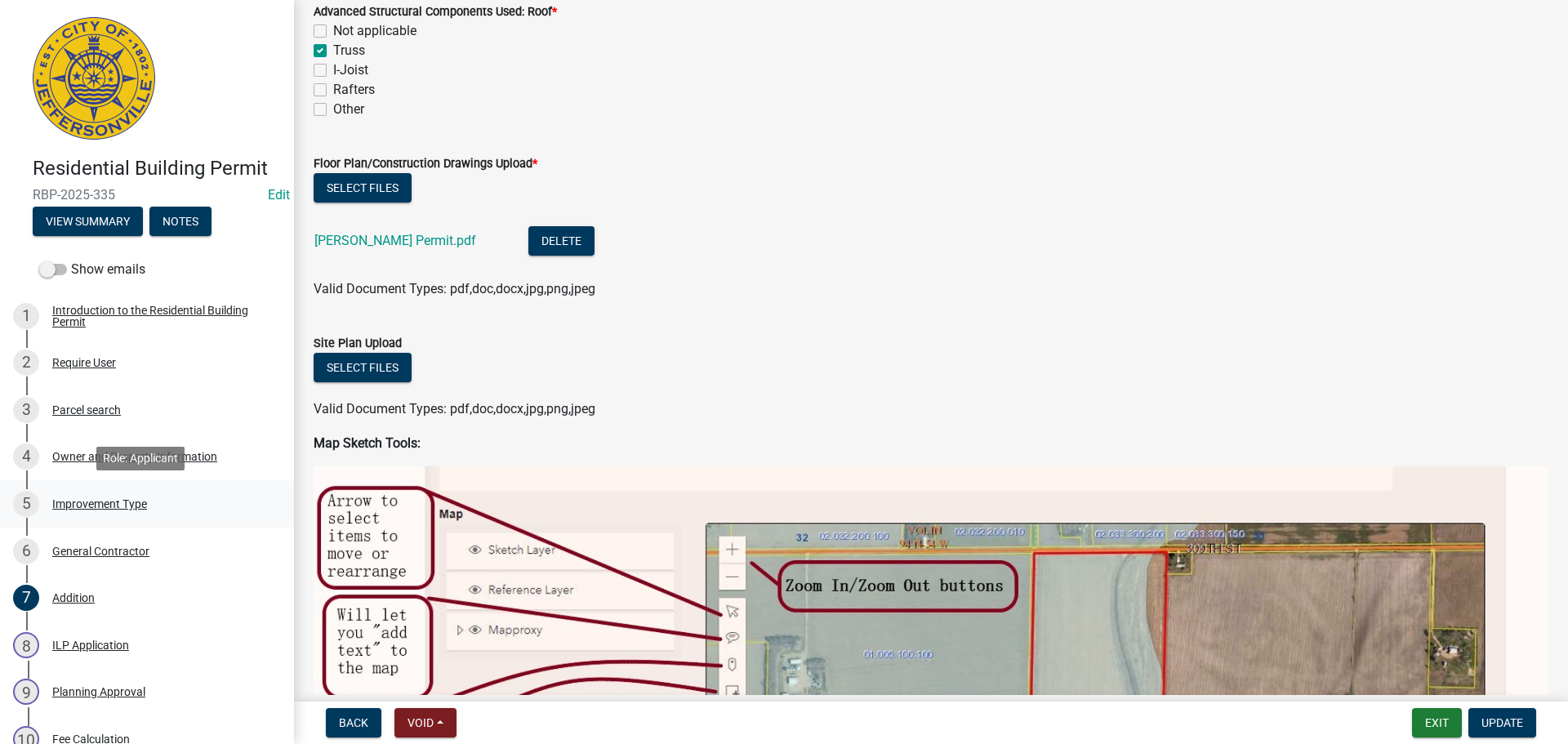
click at [96, 506] on div "Improvement Type" at bounding box center [99, 504] width 95 height 12
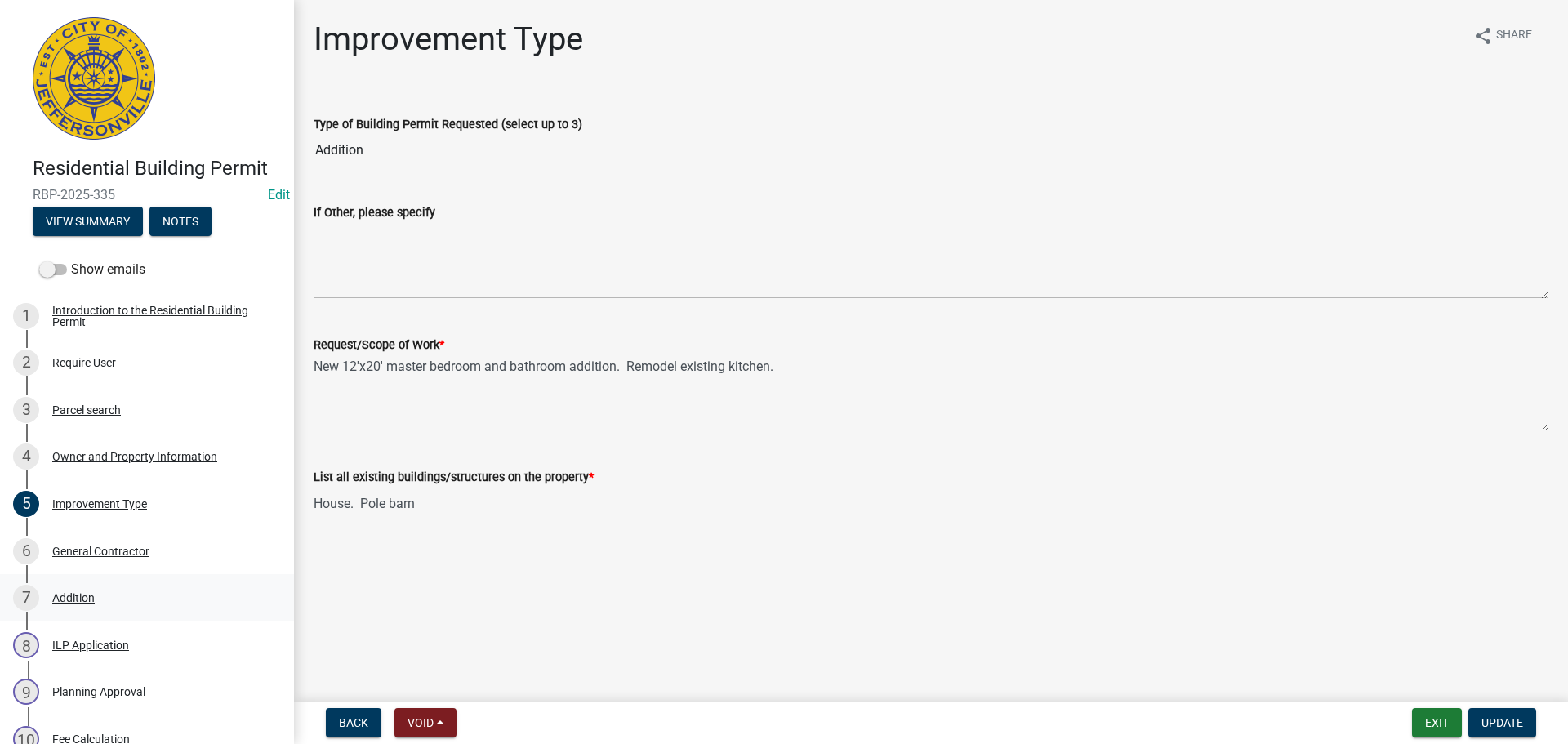
click at [84, 601] on div "Addition" at bounding box center [73, 598] width 43 height 12
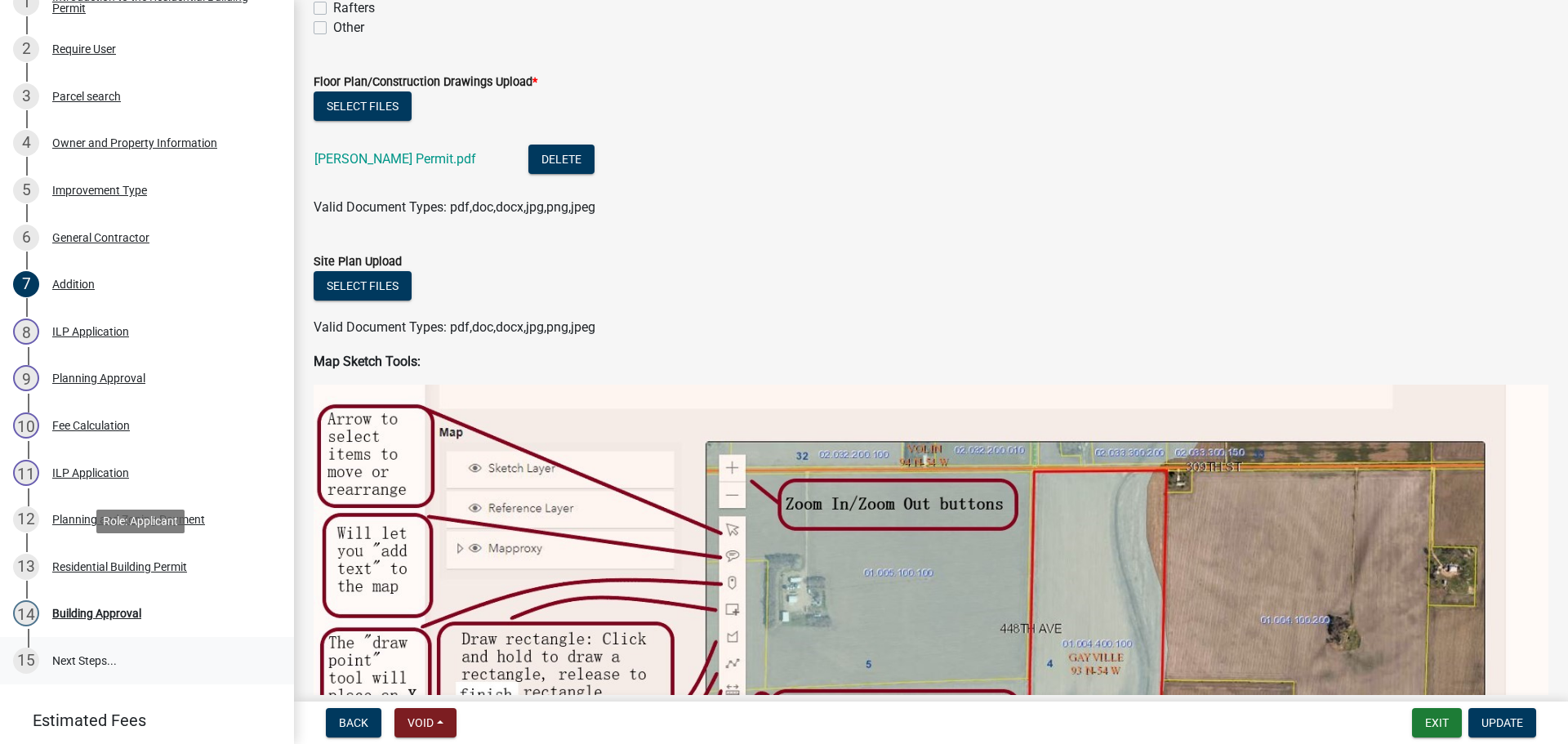
scroll to position [408, 0]
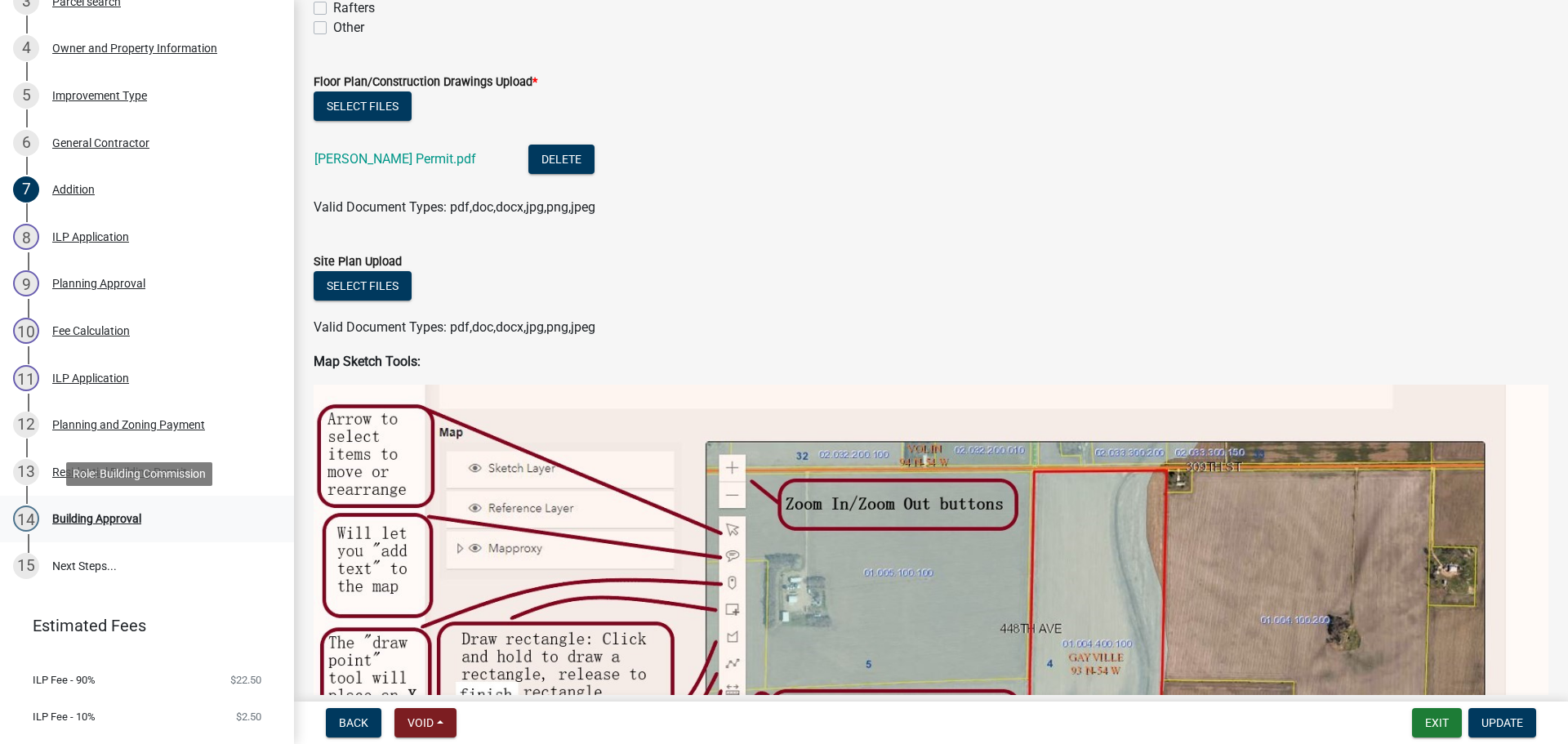
click at [88, 520] on div "Building Approval" at bounding box center [96, 519] width 89 height 12
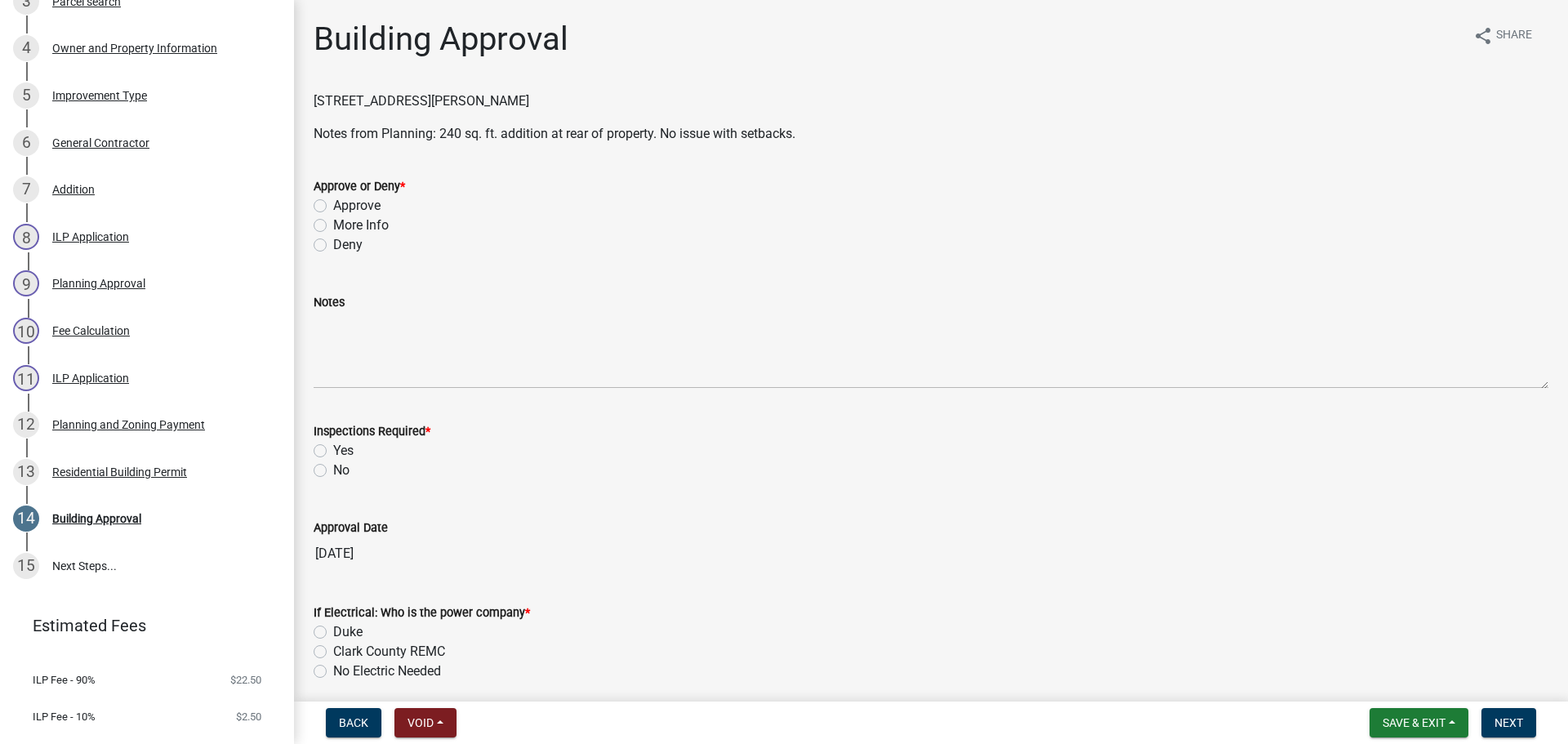
click at [356, 212] on label "Approve" at bounding box center [356, 205] width 48 height 19
click at [344, 207] on input "Approve" at bounding box center [338, 201] width 11 height 11
radio input "true"
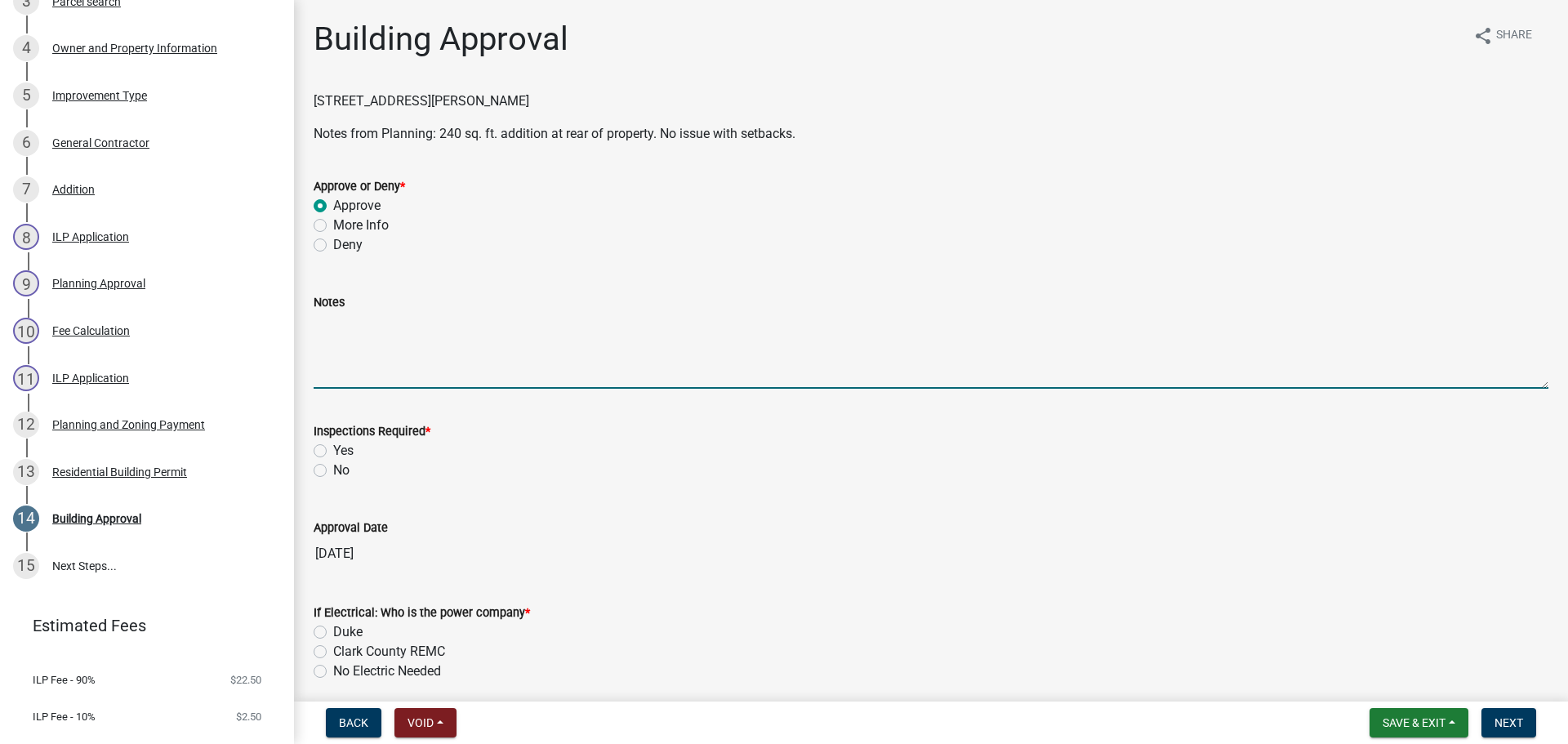
click at [340, 363] on textarea "Notes" at bounding box center [931, 351] width 1235 height 77
type textarea "240 sq ft addition plus kitchen remodel."
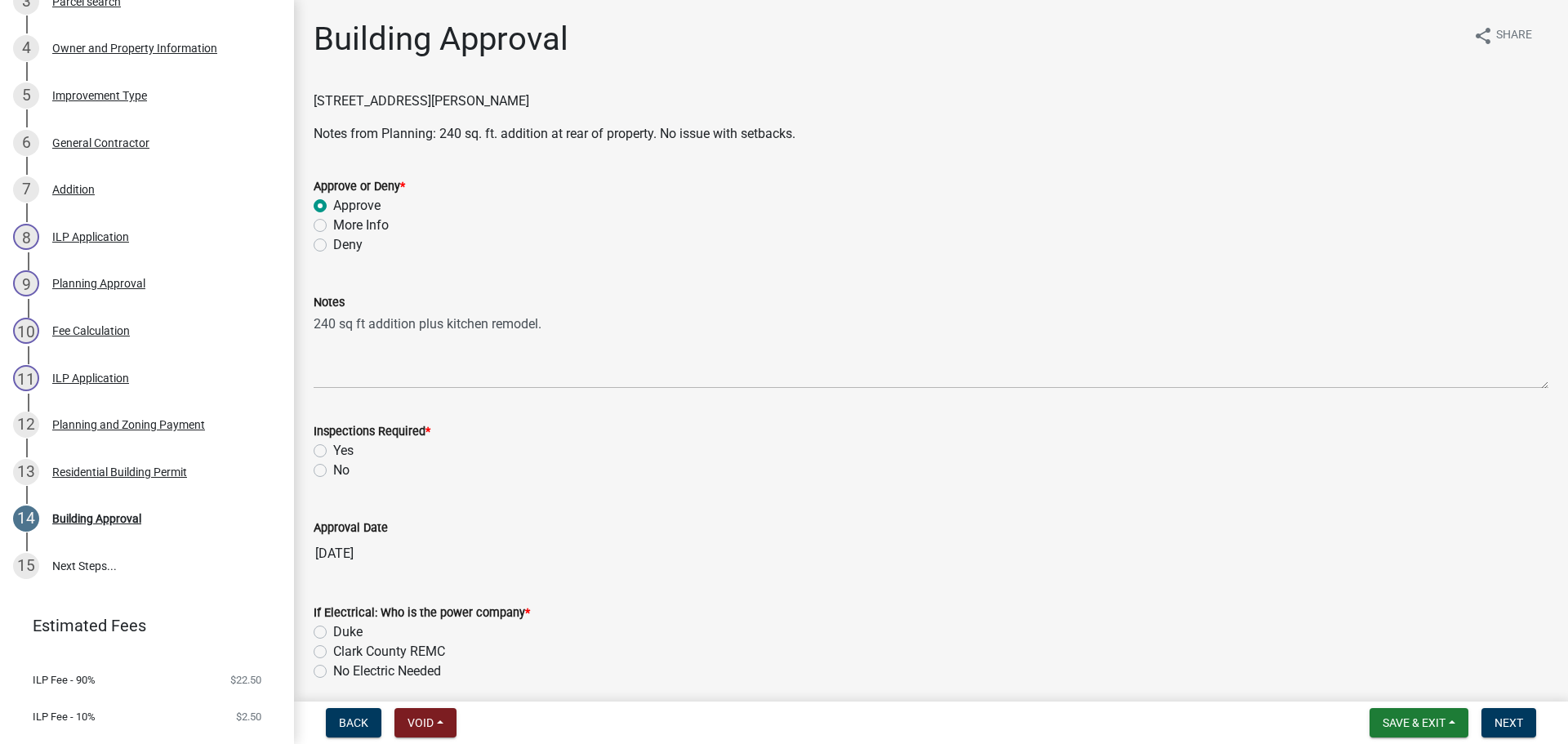
click at [338, 453] on label "Yes" at bounding box center [343, 450] width 20 height 19
click at [338, 452] on input "Yes" at bounding box center [338, 446] width 11 height 11
radio input "true"
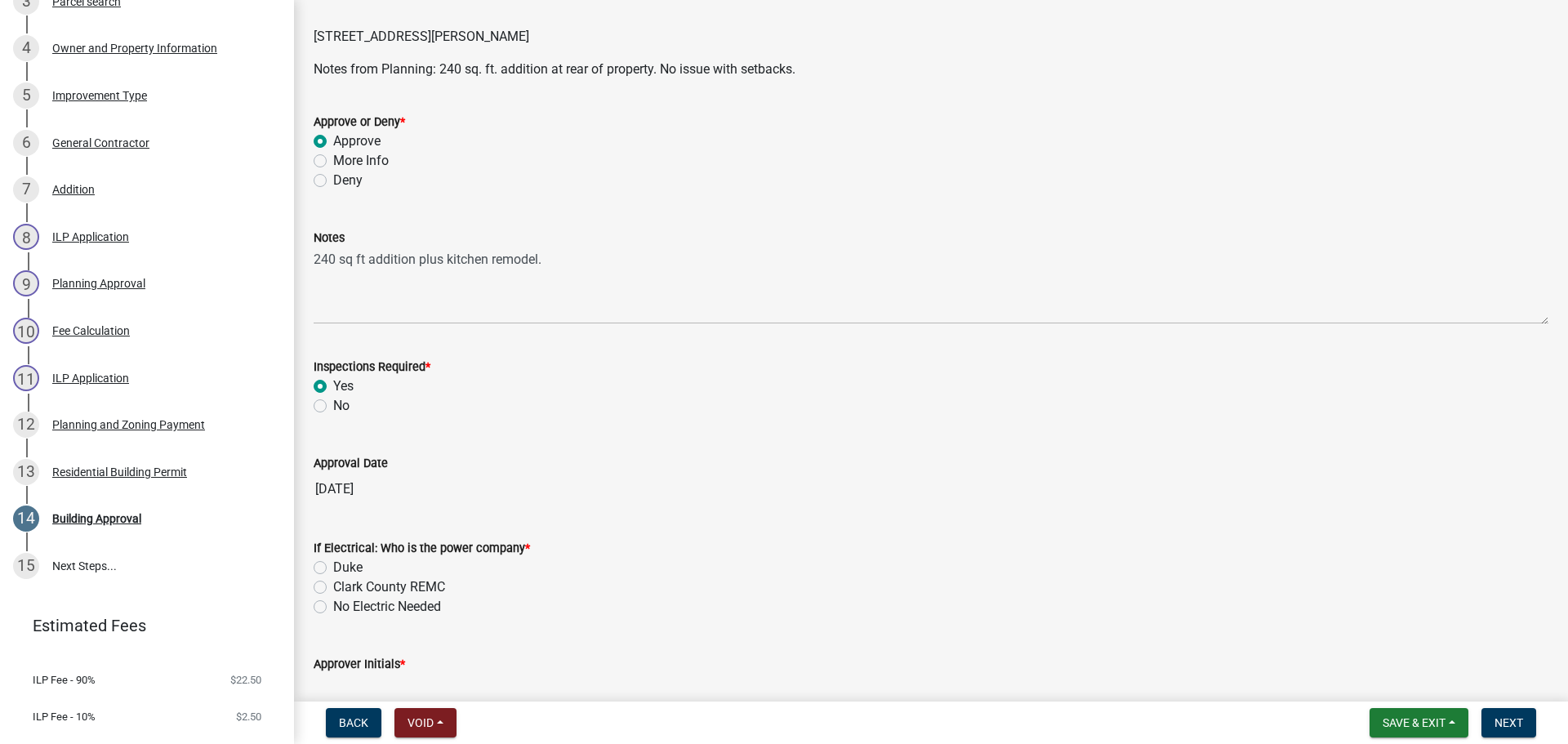
scroll to position [153, 0]
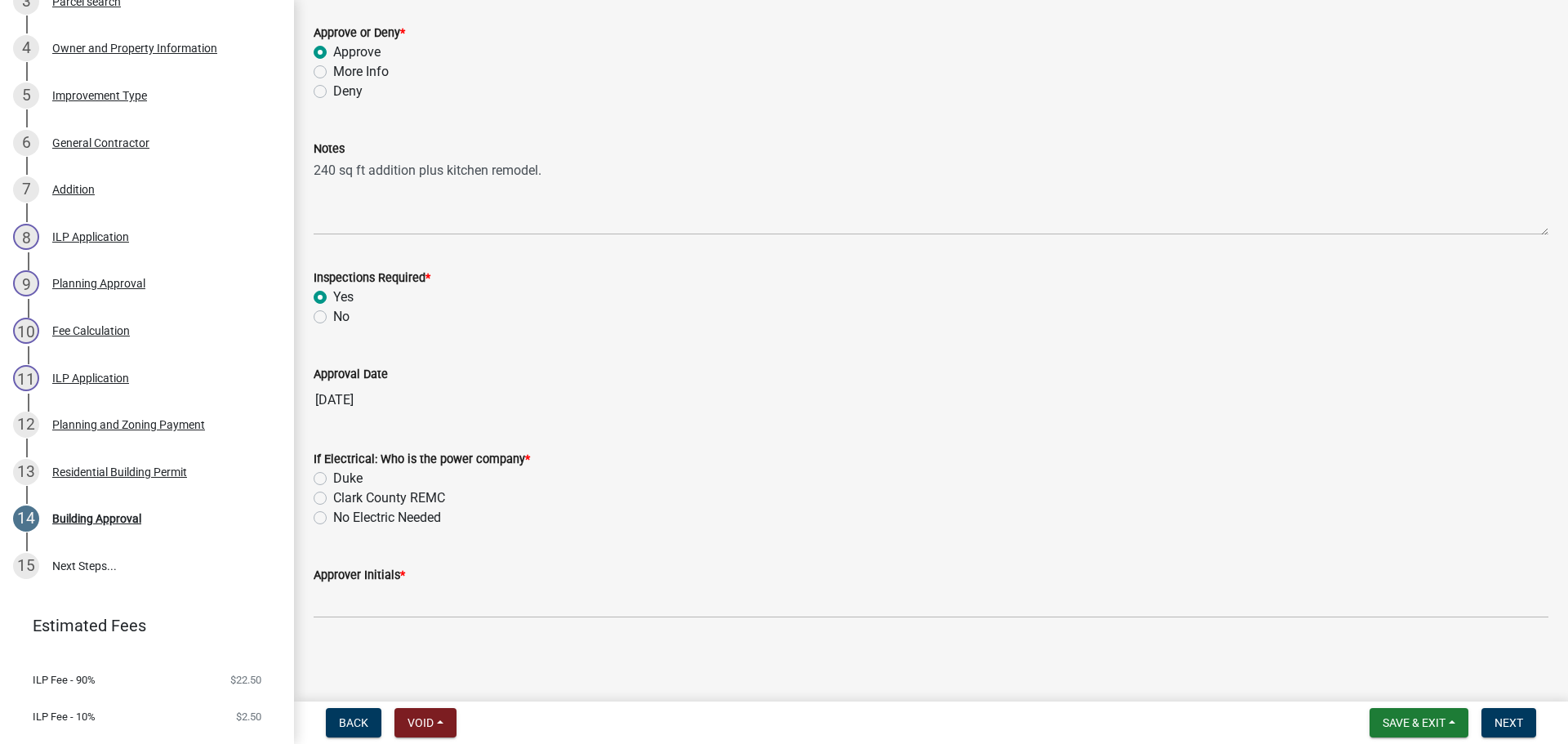
click at [355, 470] on label "Duke" at bounding box center [347, 478] width 29 height 19
click at [344, 470] on input "Duke" at bounding box center [338, 474] width 11 height 11
radio input "true"
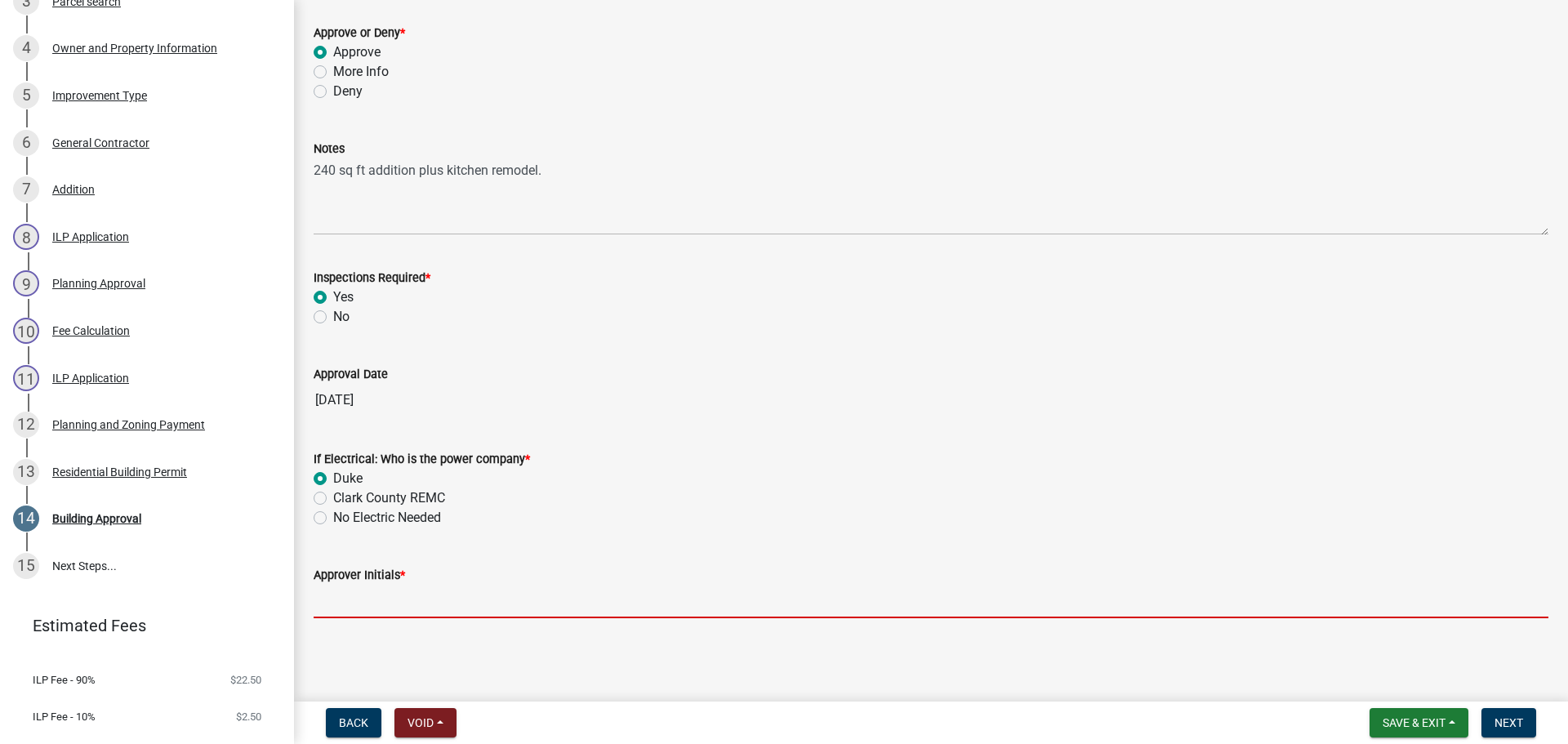
click at [386, 604] on input "Approver Initials *" at bounding box center [931, 602] width 1235 height 33
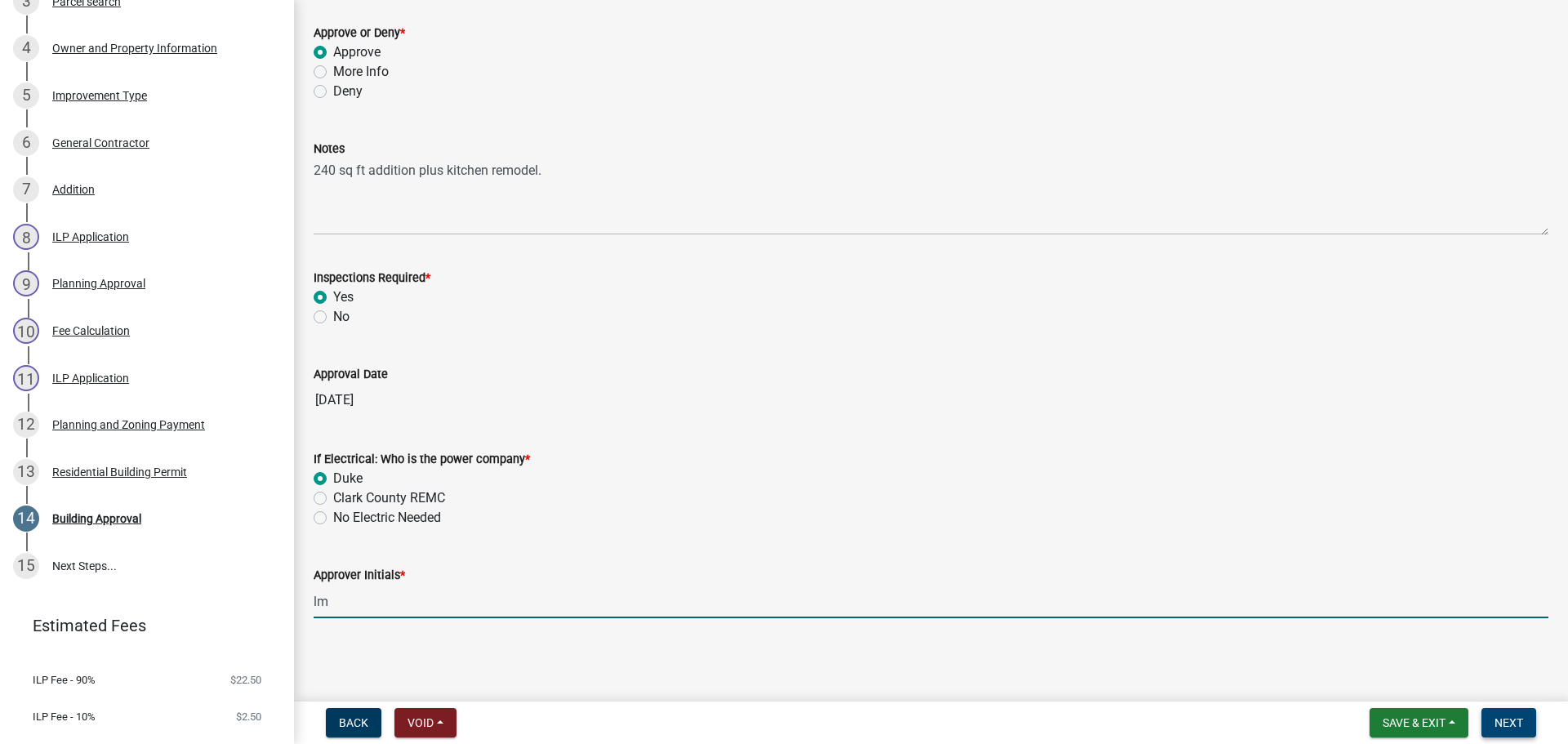
type input "lm"
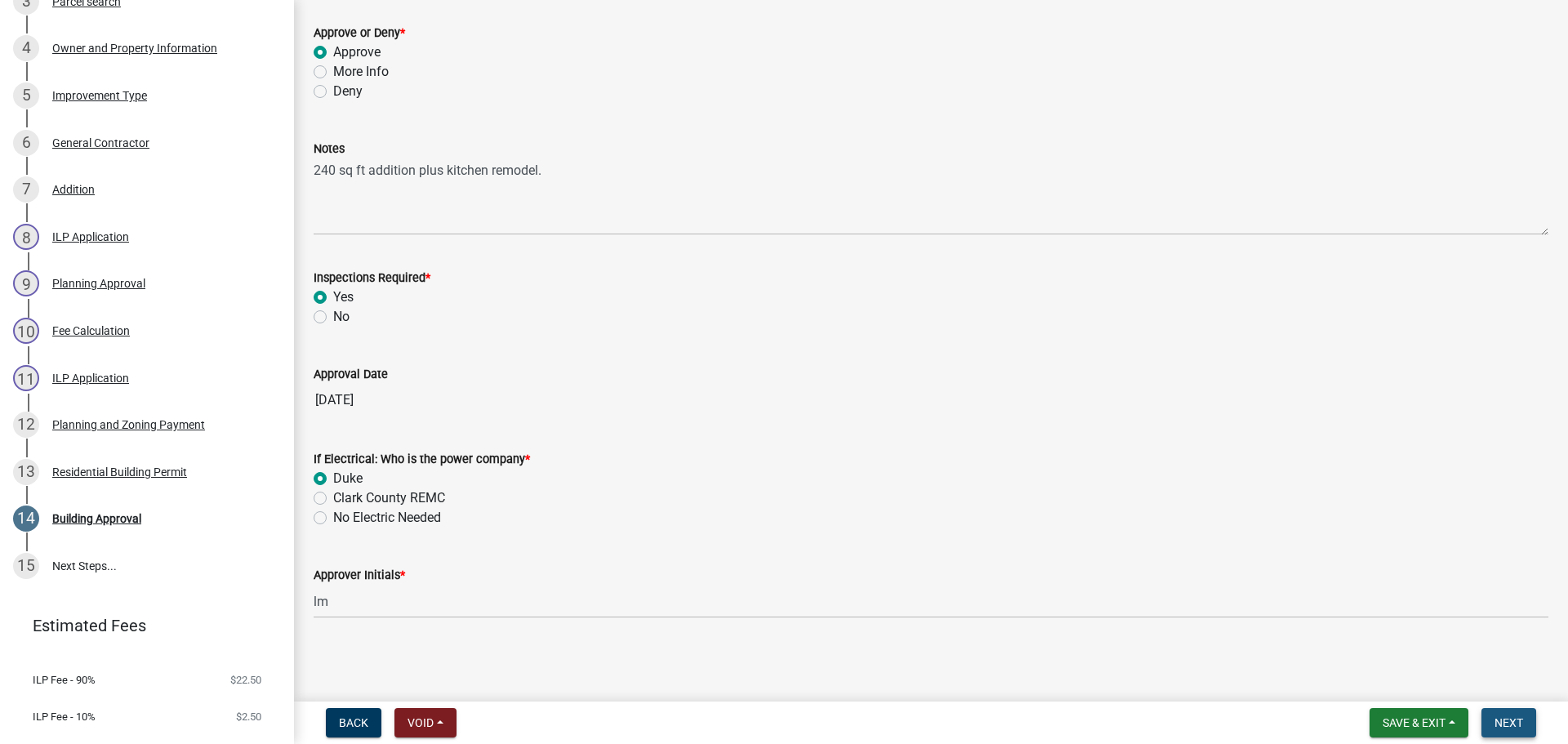
click at [1504, 717] on span "Next" at bounding box center [1509, 723] width 28 height 13
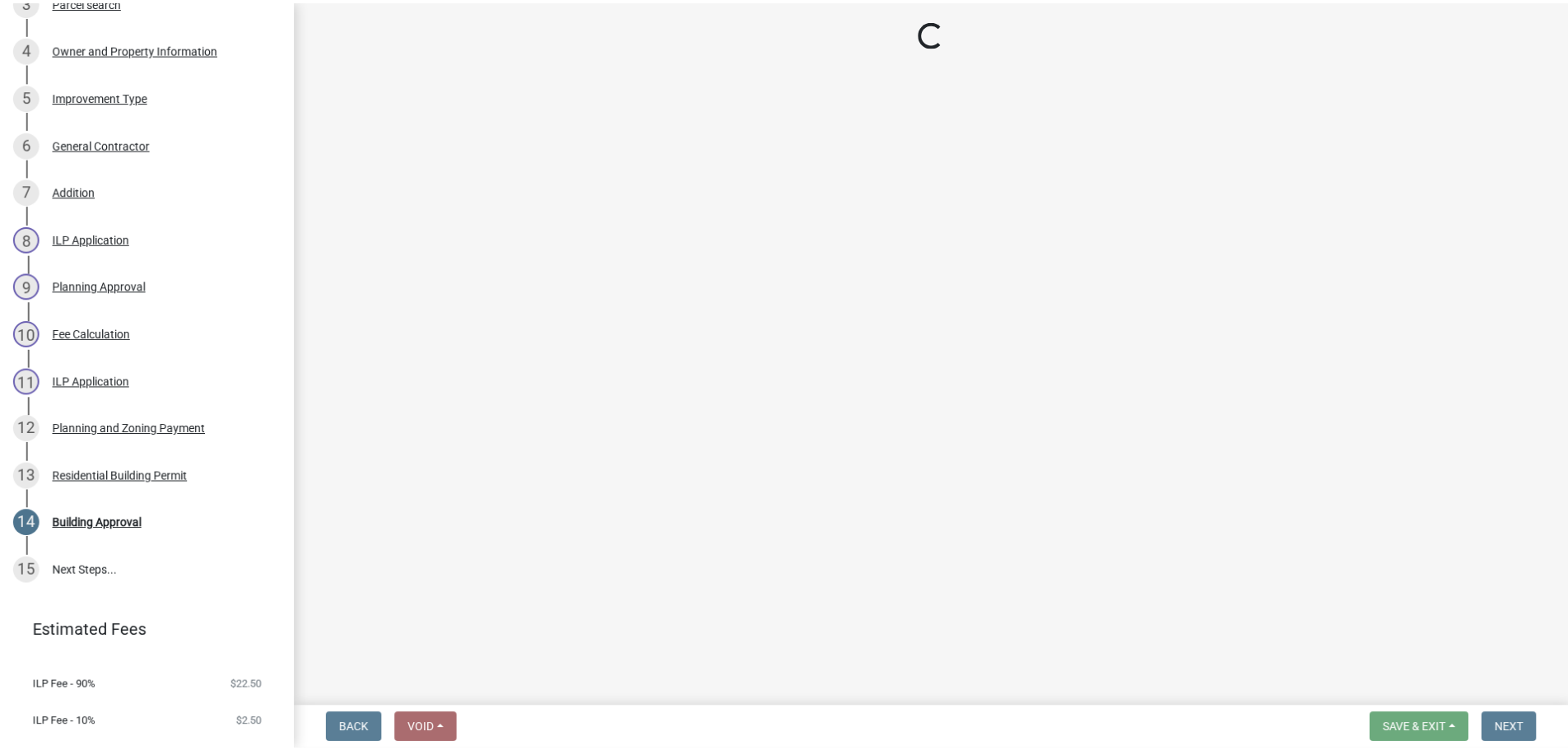
scroll to position [743, 0]
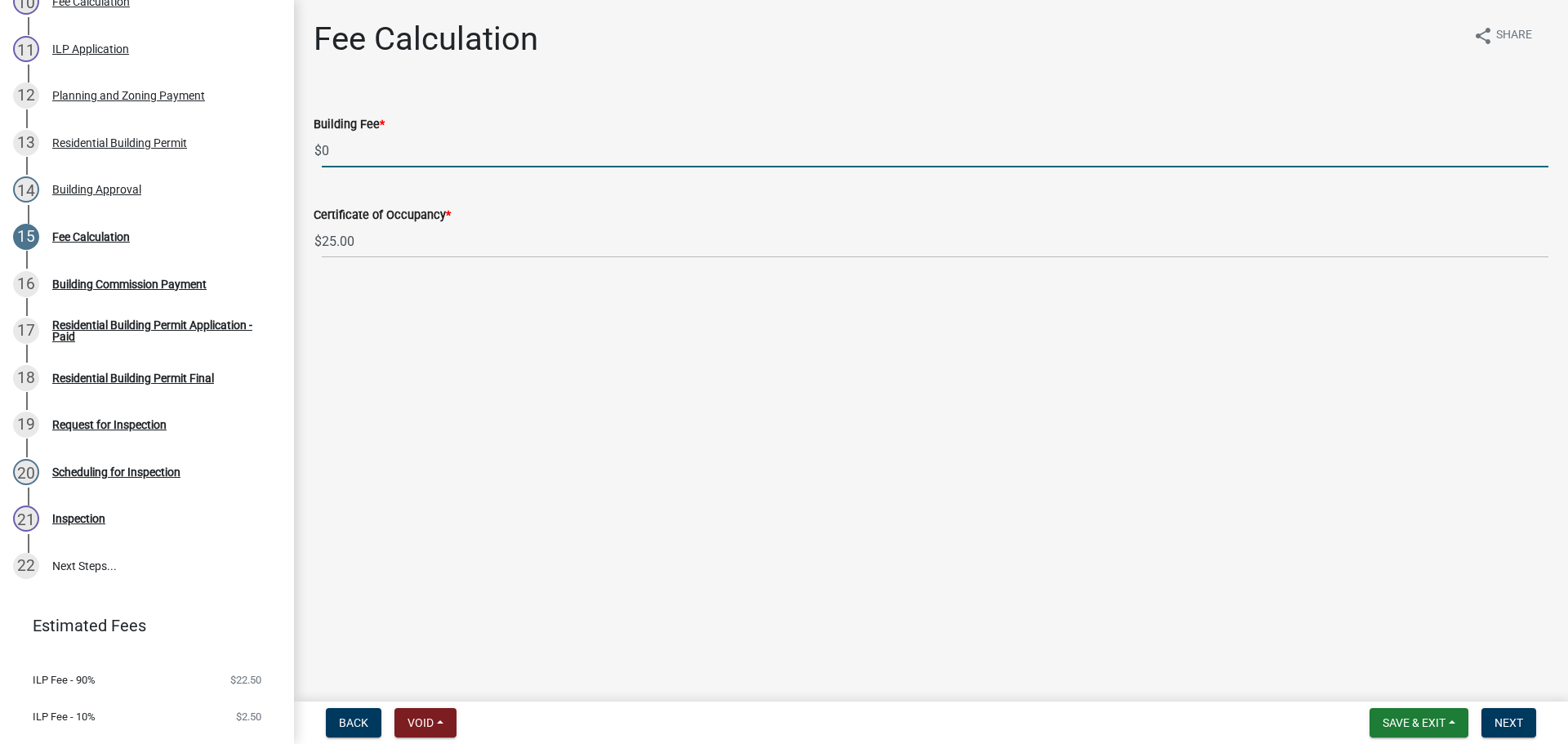
drag, startPoint x: 377, startPoint y: 153, endPoint x: 286, endPoint y: 141, distance: 91.8
click at [286, 141] on div "Residential Building Permit RBP-2025-335 Edit View Summary Notes Show emails 1 …" at bounding box center [784, 372] width 1568 height 744
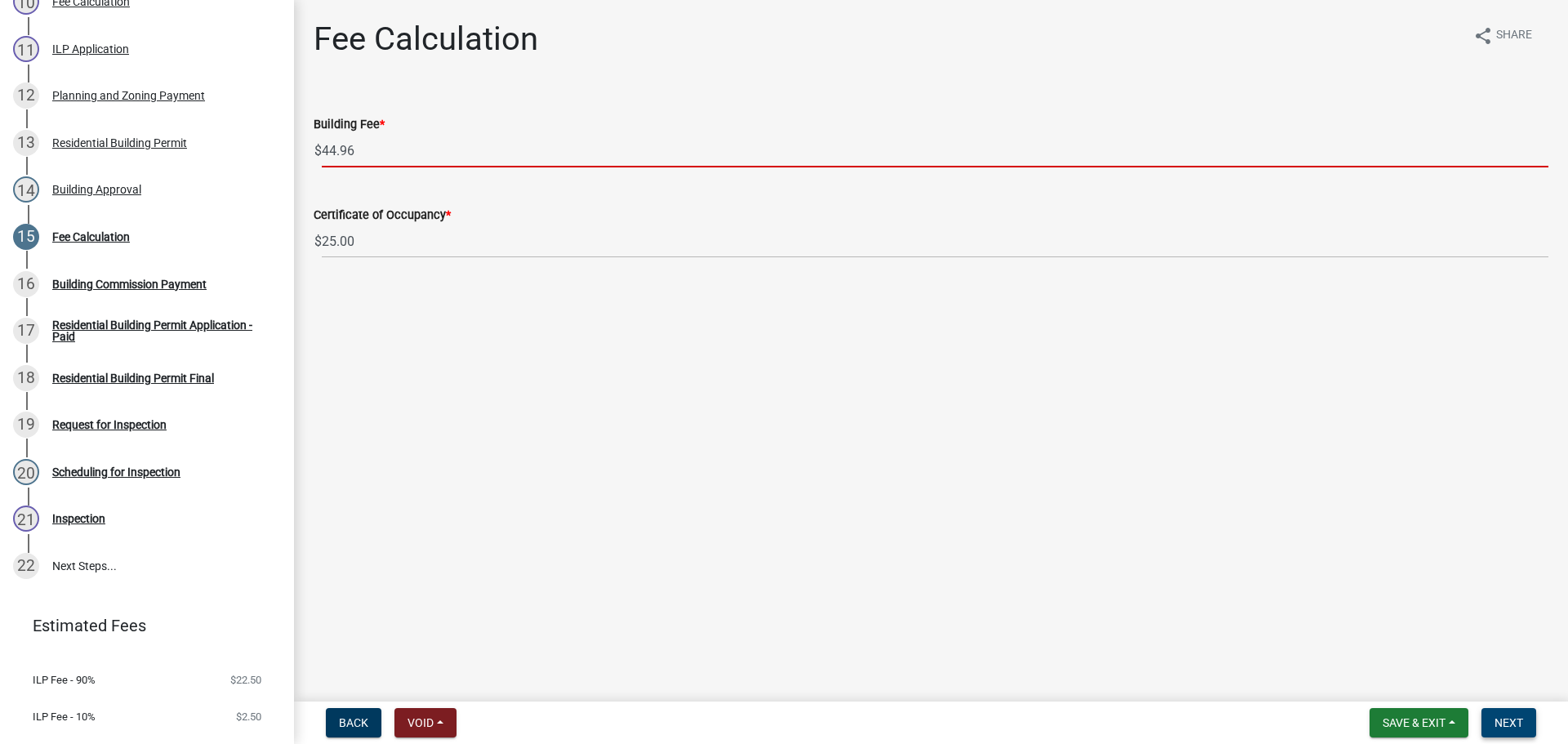
type input "44.96"
click at [1498, 716] on span "Next" at bounding box center [1509, 723] width 28 height 13
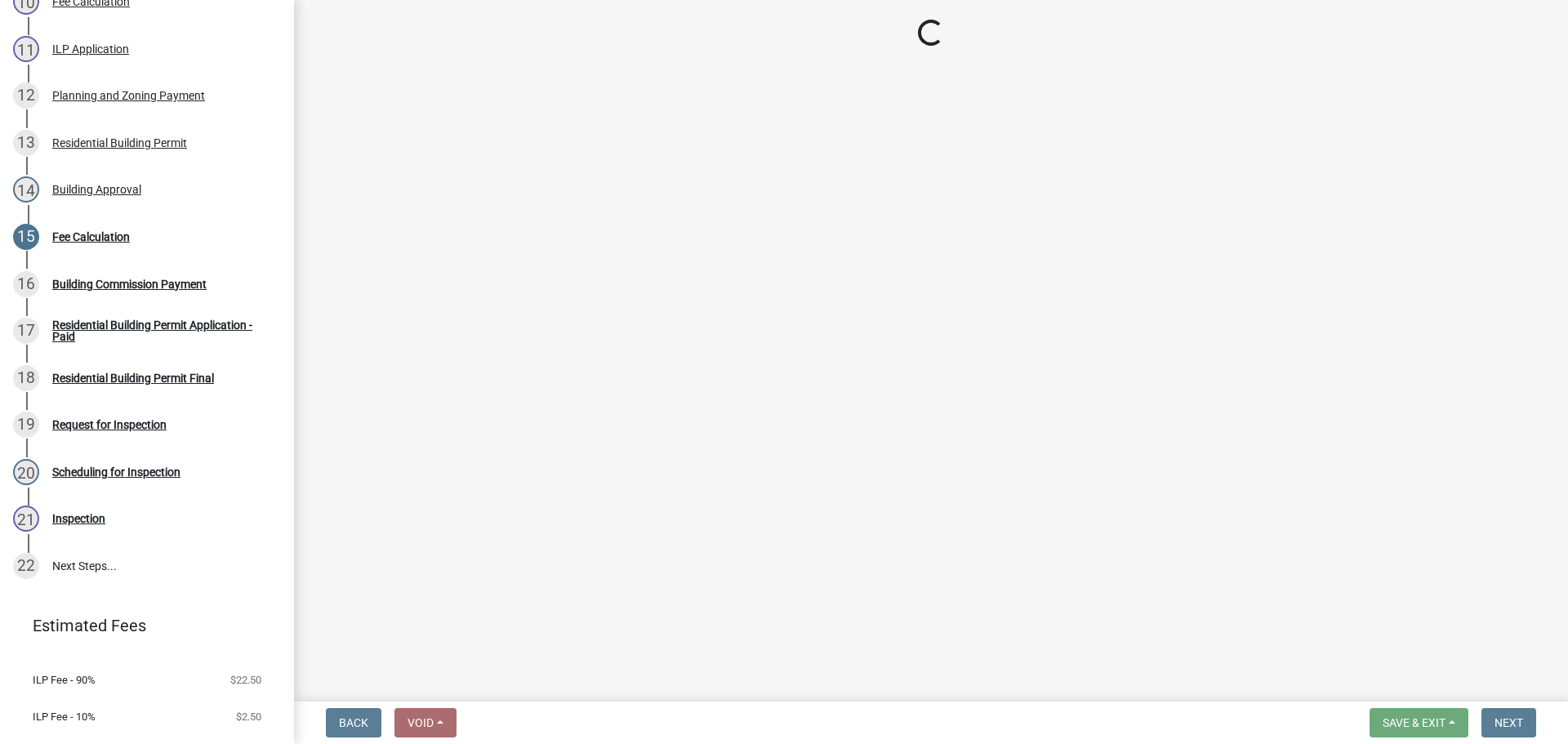
select select "3: 3"
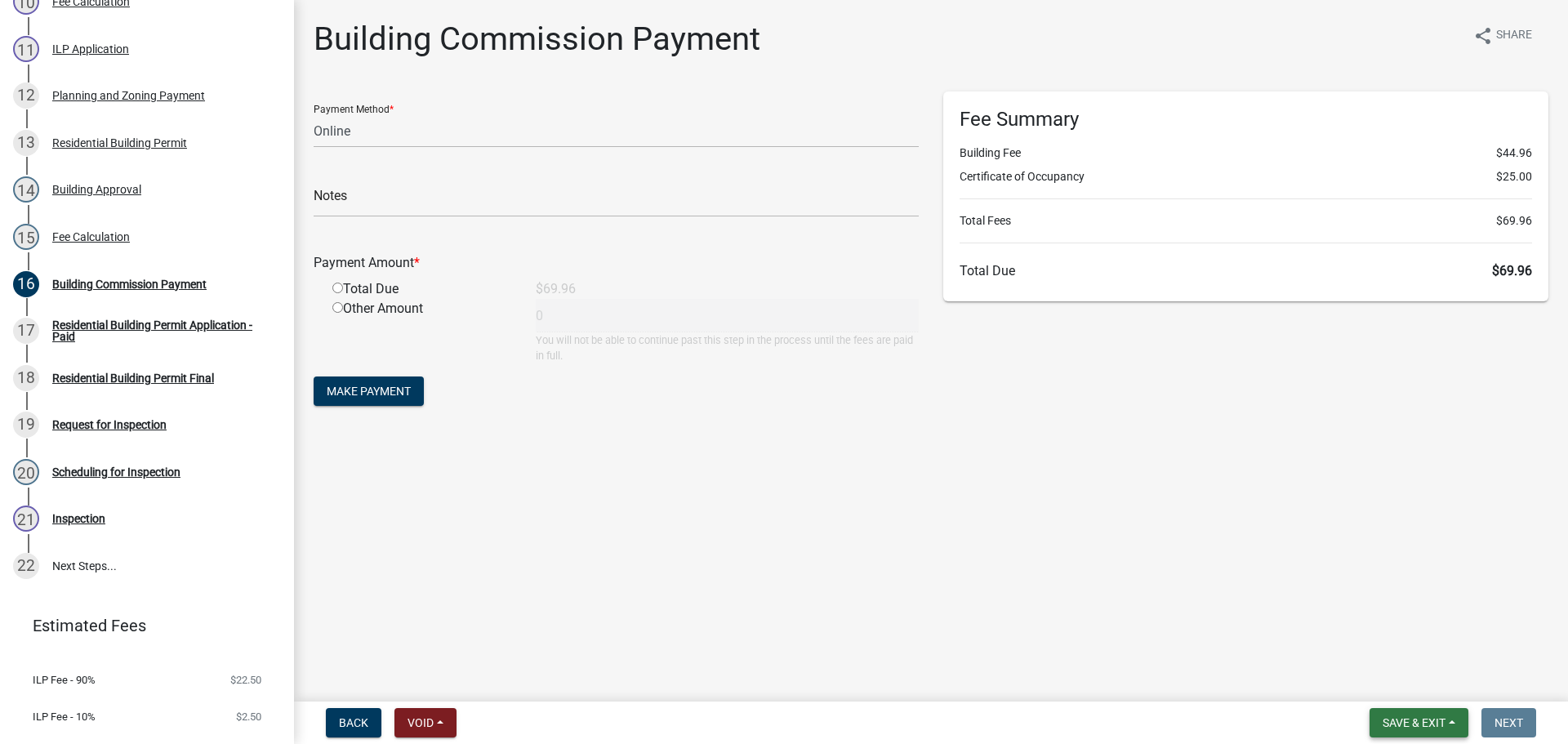
click at [1433, 723] on span "Save & Exit" at bounding box center [1413, 723] width 63 height 13
click at [1428, 692] on button "Save & Exit" at bounding box center [1402, 680] width 131 height 39
